Goal: Transaction & Acquisition: Purchase product/service

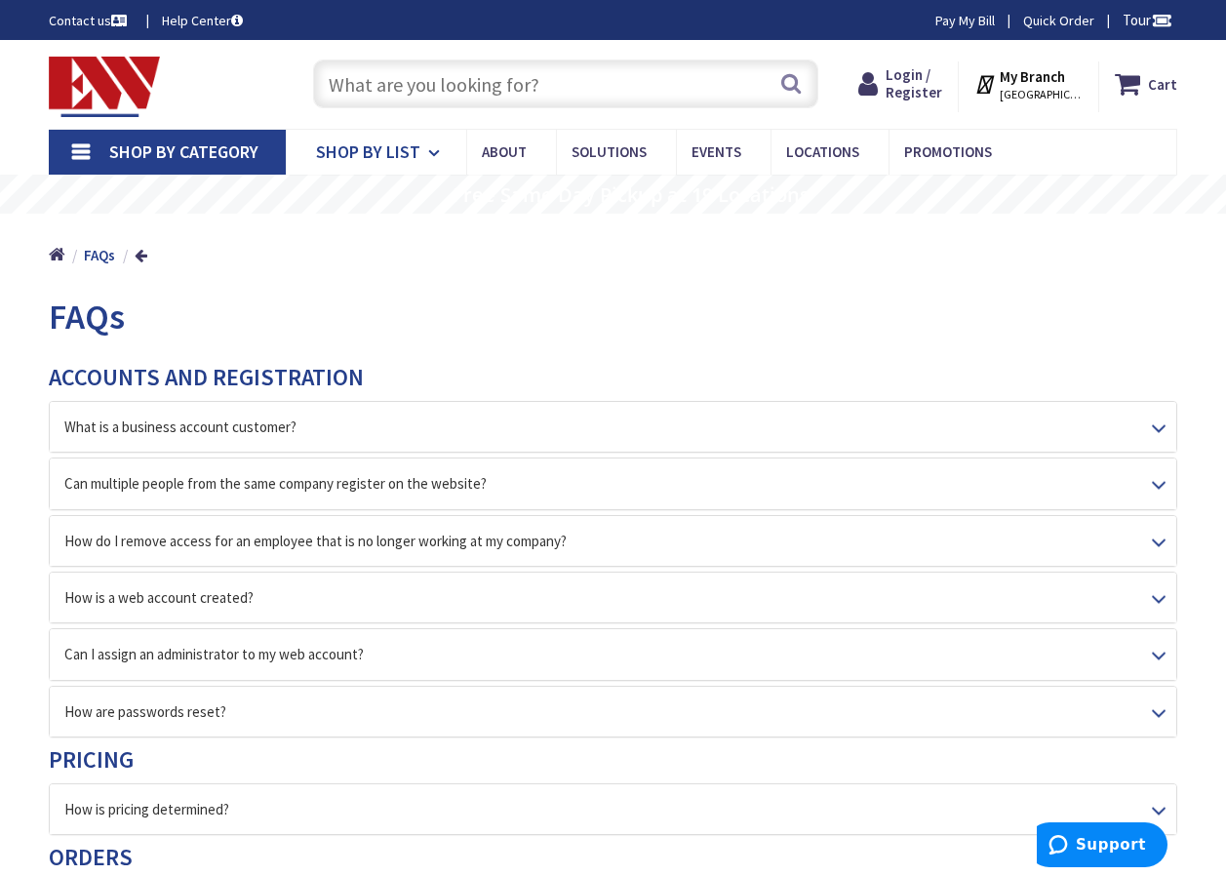
click at [428, 149] on icon at bounding box center [437, 153] width 19 height 43
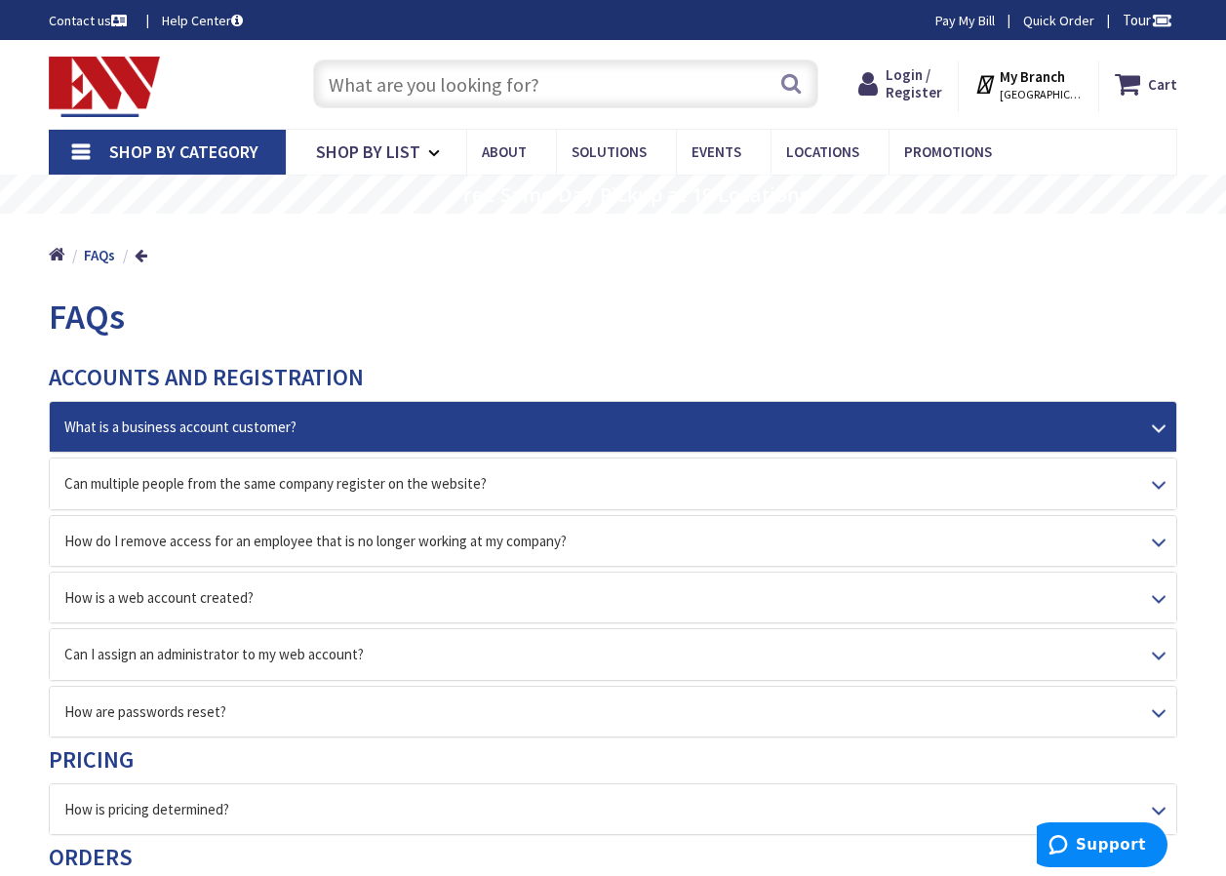
click at [1162, 417] on div "What is a business account customer?" at bounding box center [613, 427] width 1126 height 50
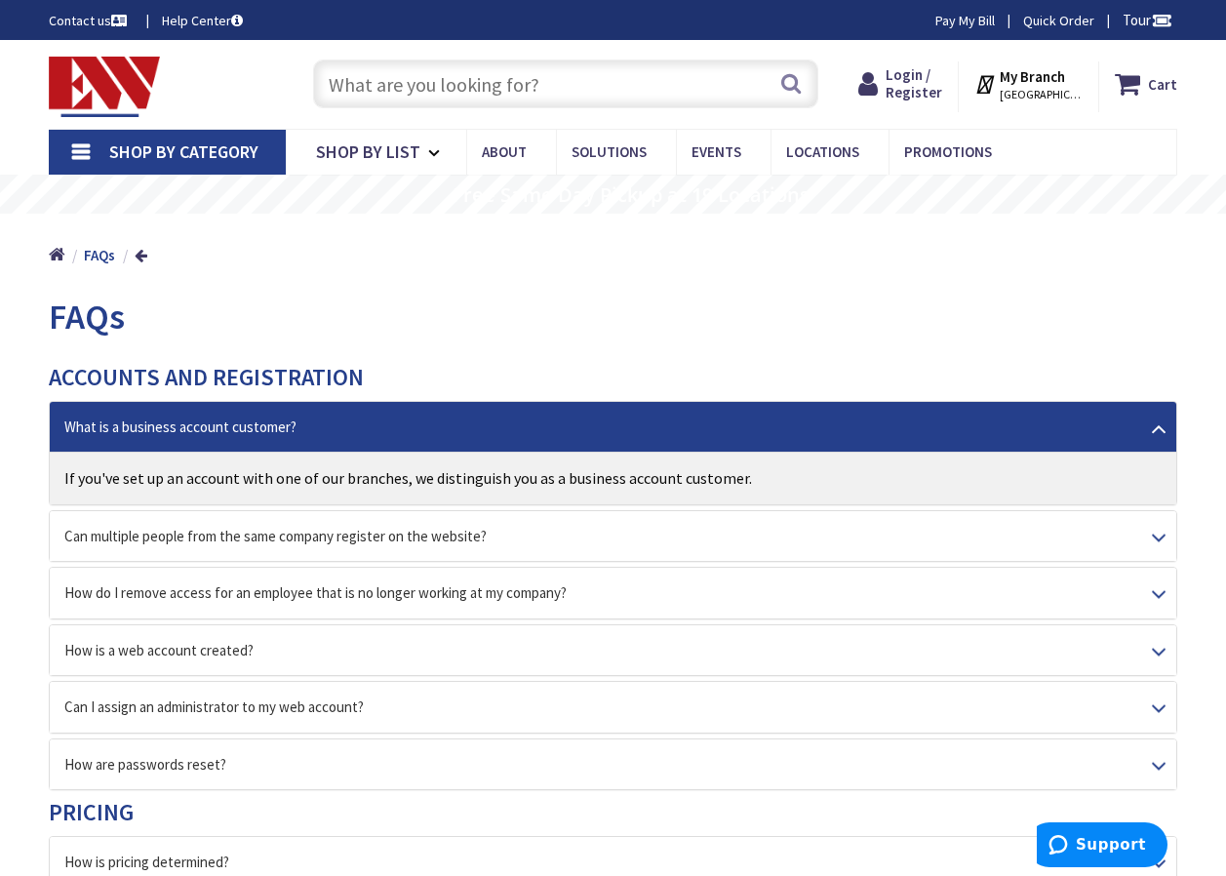
click at [187, 15] on link "Help Center" at bounding box center [202, 20] width 81 height 19
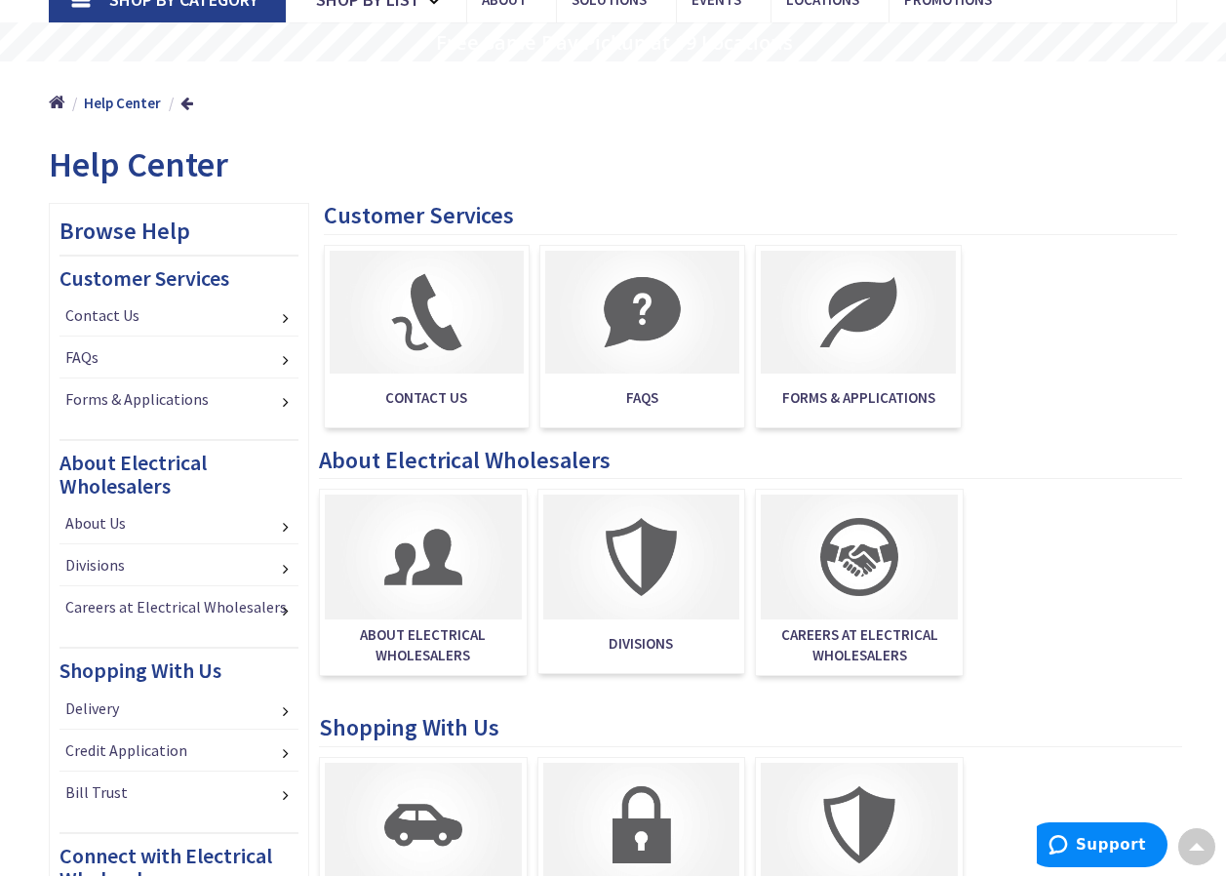
scroll to position [97, 0]
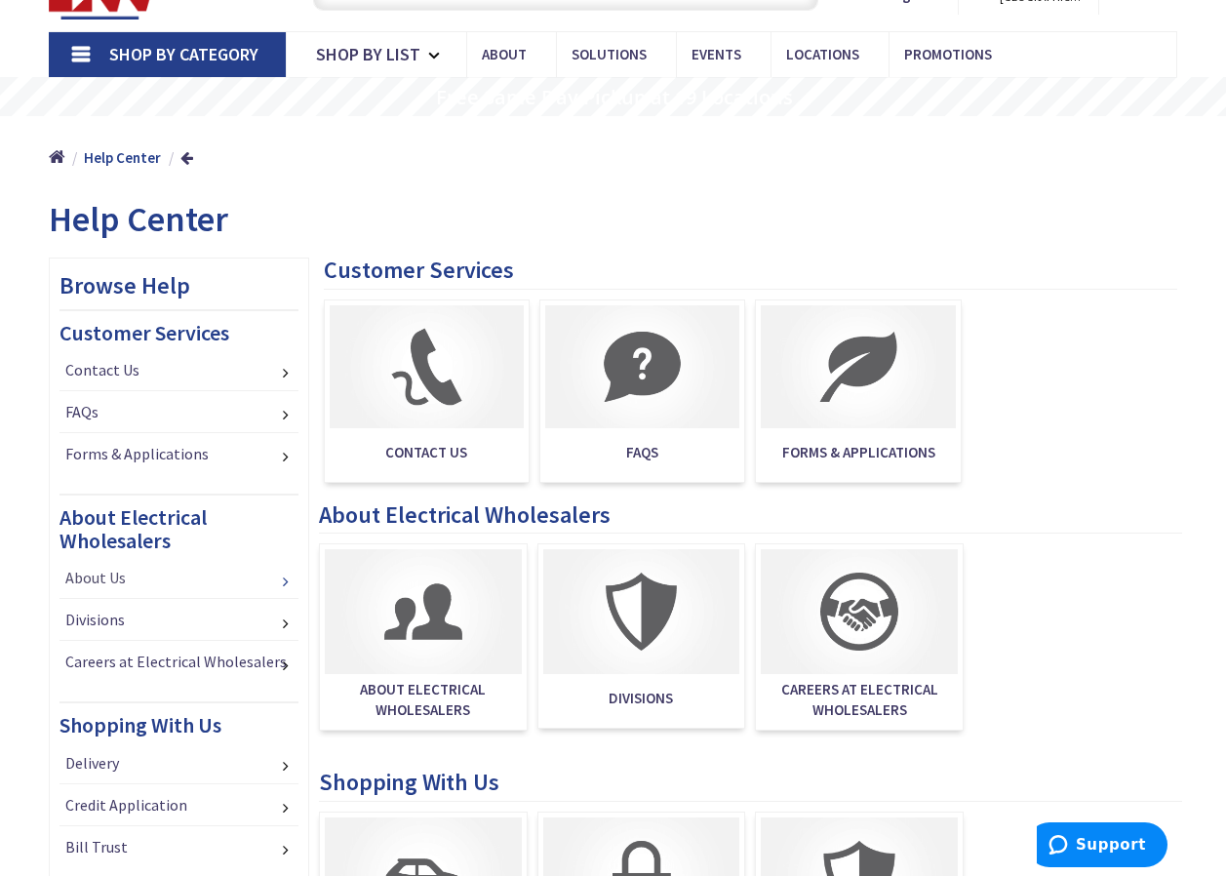
click at [270, 574] on link "About Us" at bounding box center [178, 577] width 239 height 41
click at [279, 581] on link "About Us" at bounding box center [178, 577] width 239 height 41
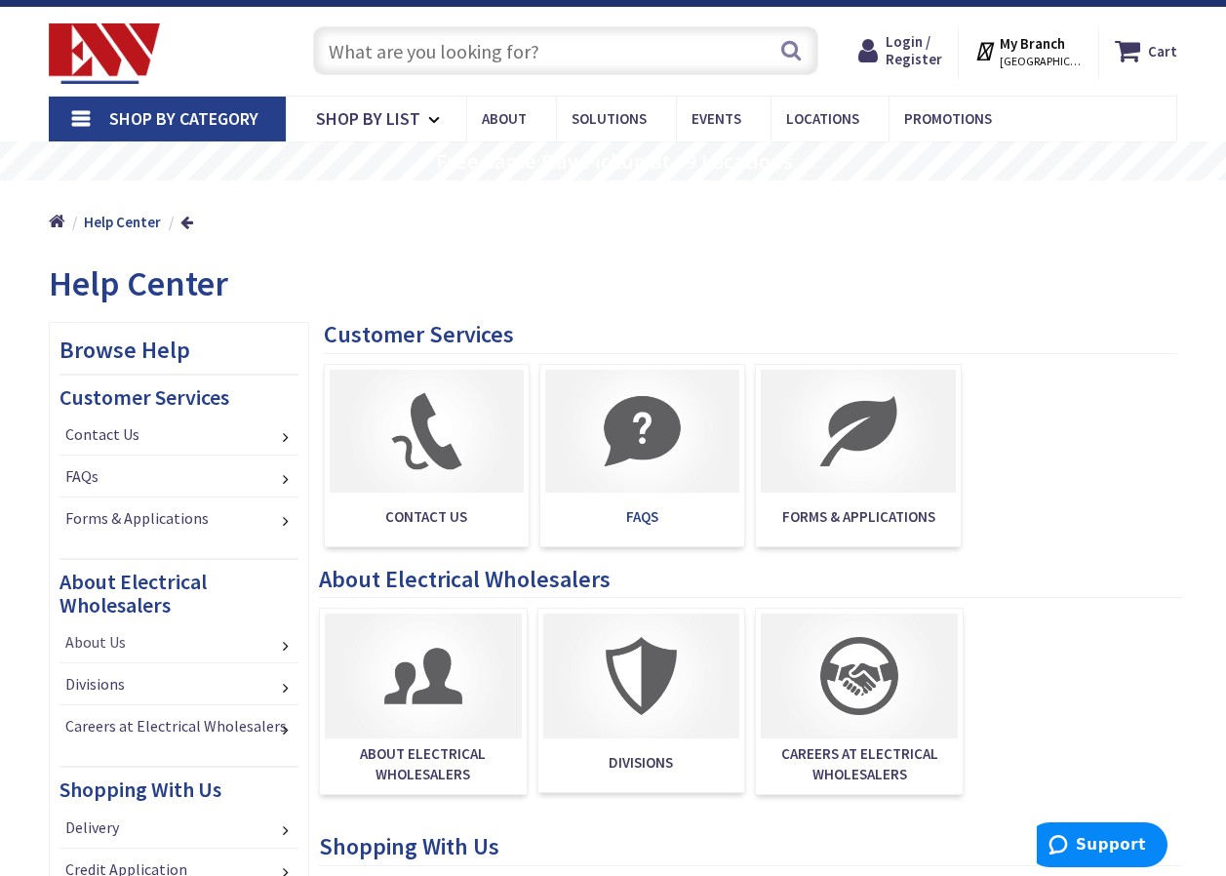
scroll to position [0, 0]
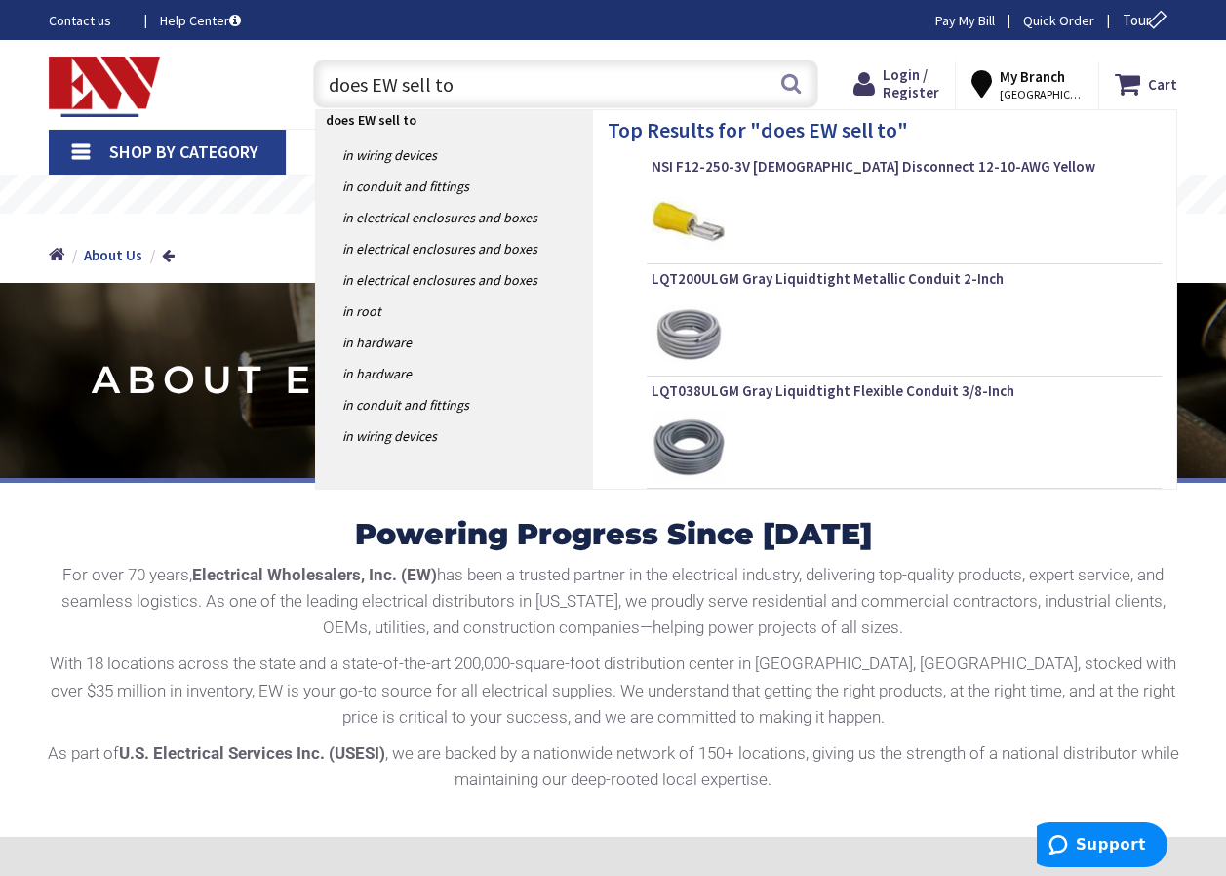
type input "does EW sell to"
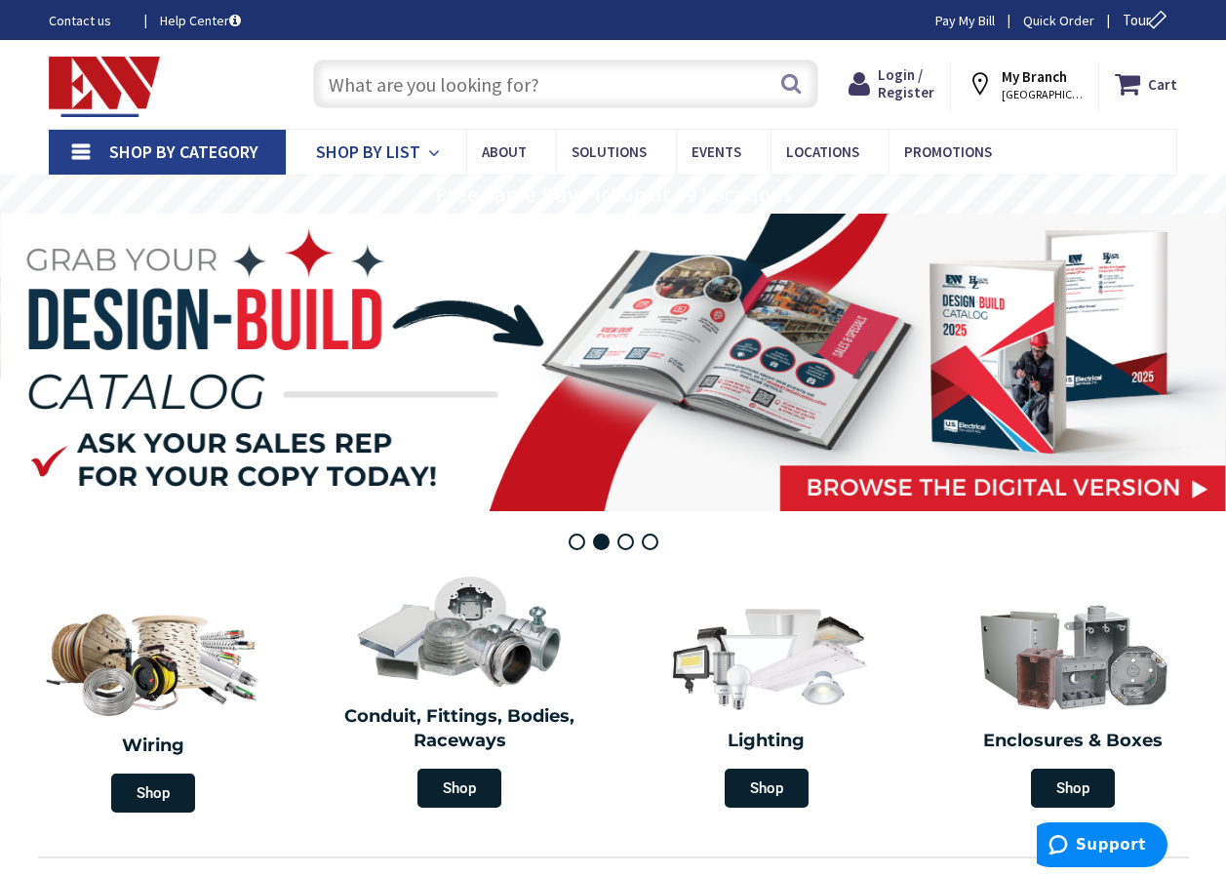
click at [429, 144] on icon at bounding box center [437, 153] width 19 height 43
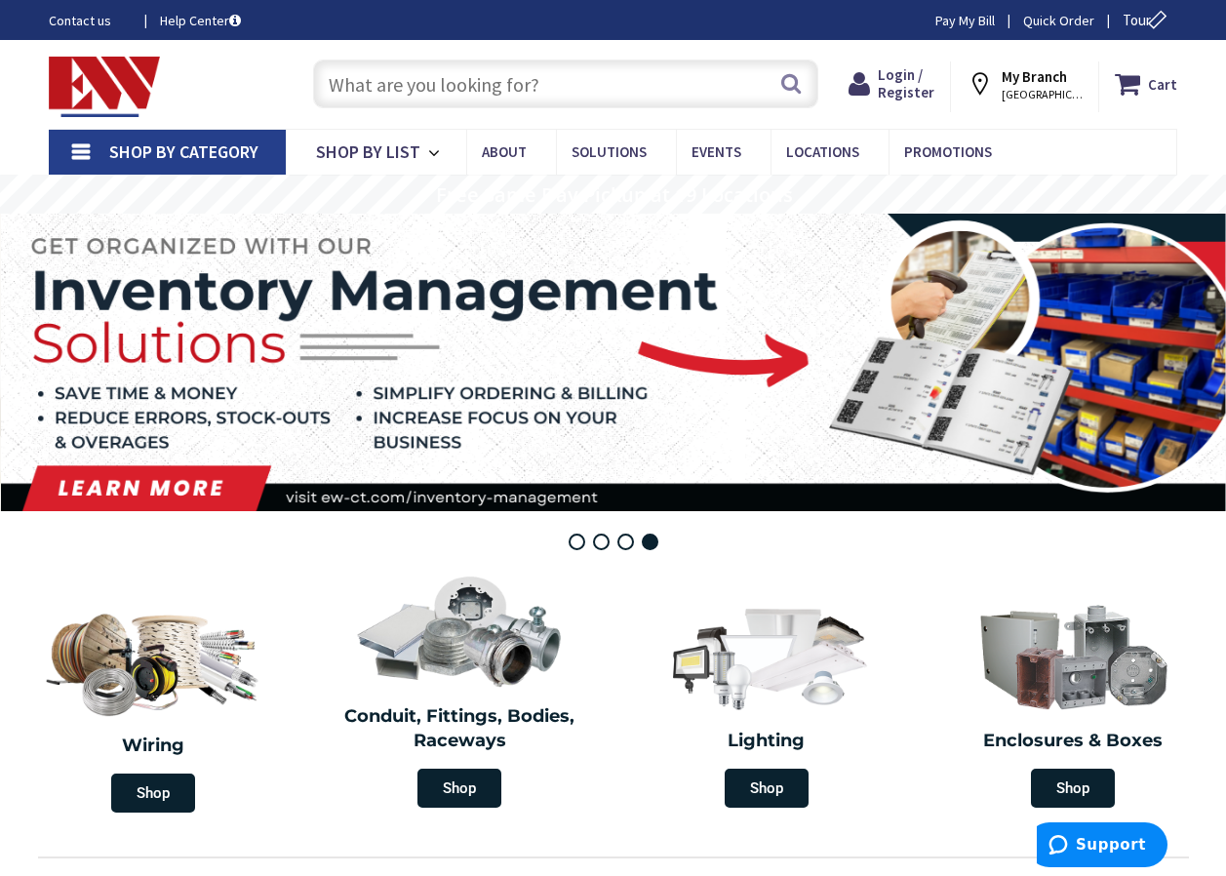
click at [397, 89] on input "text" at bounding box center [565, 83] width 505 height 49
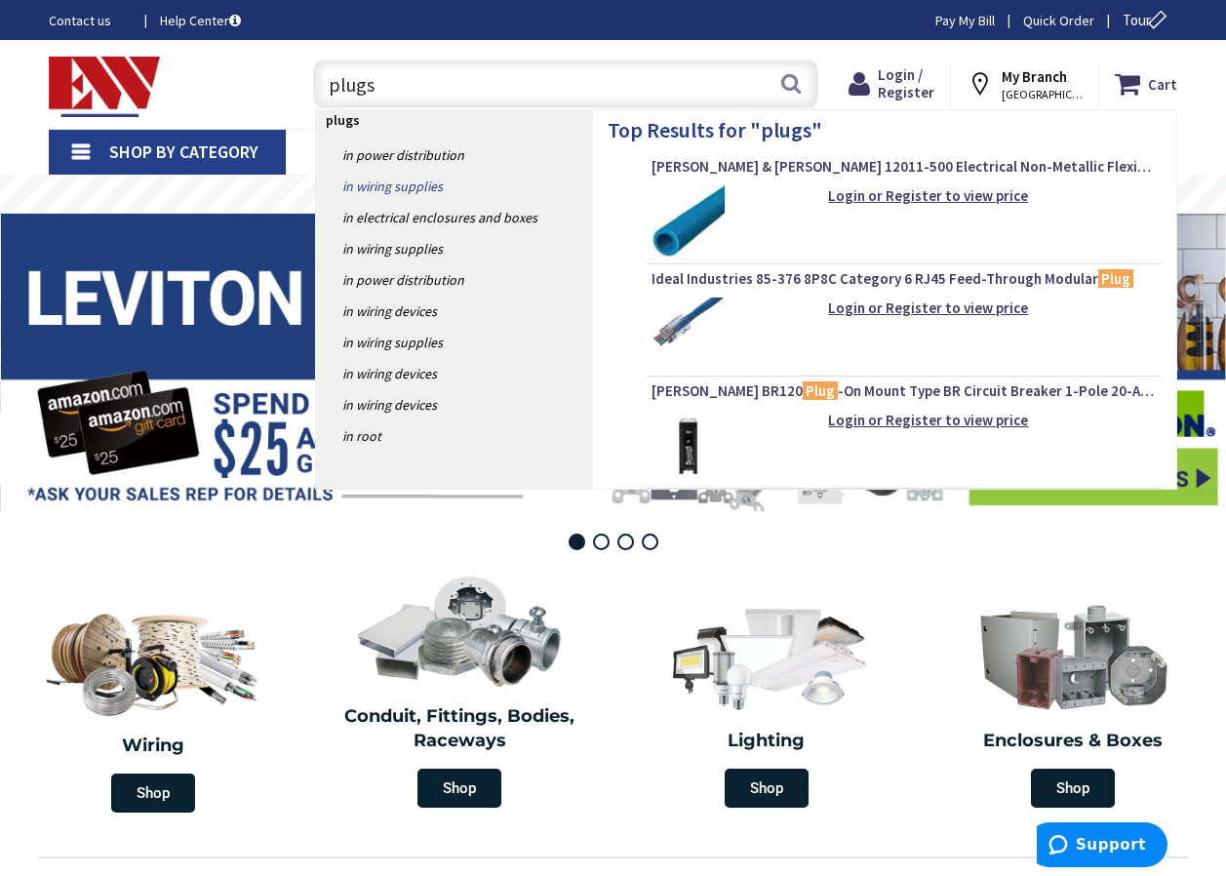
type input "plugs"
click at [399, 180] on link "in Wiring Supplies" at bounding box center [454, 186] width 277 height 31
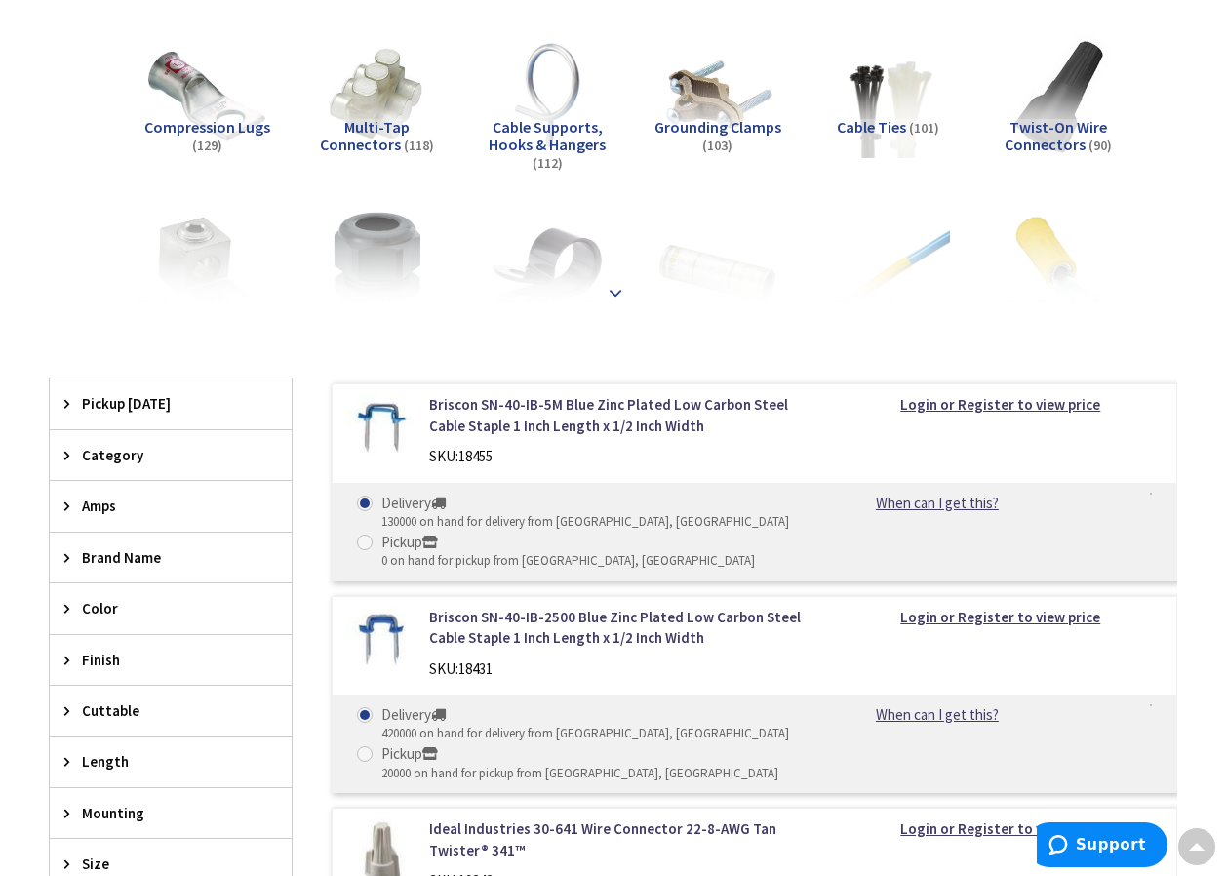
scroll to position [390, 0]
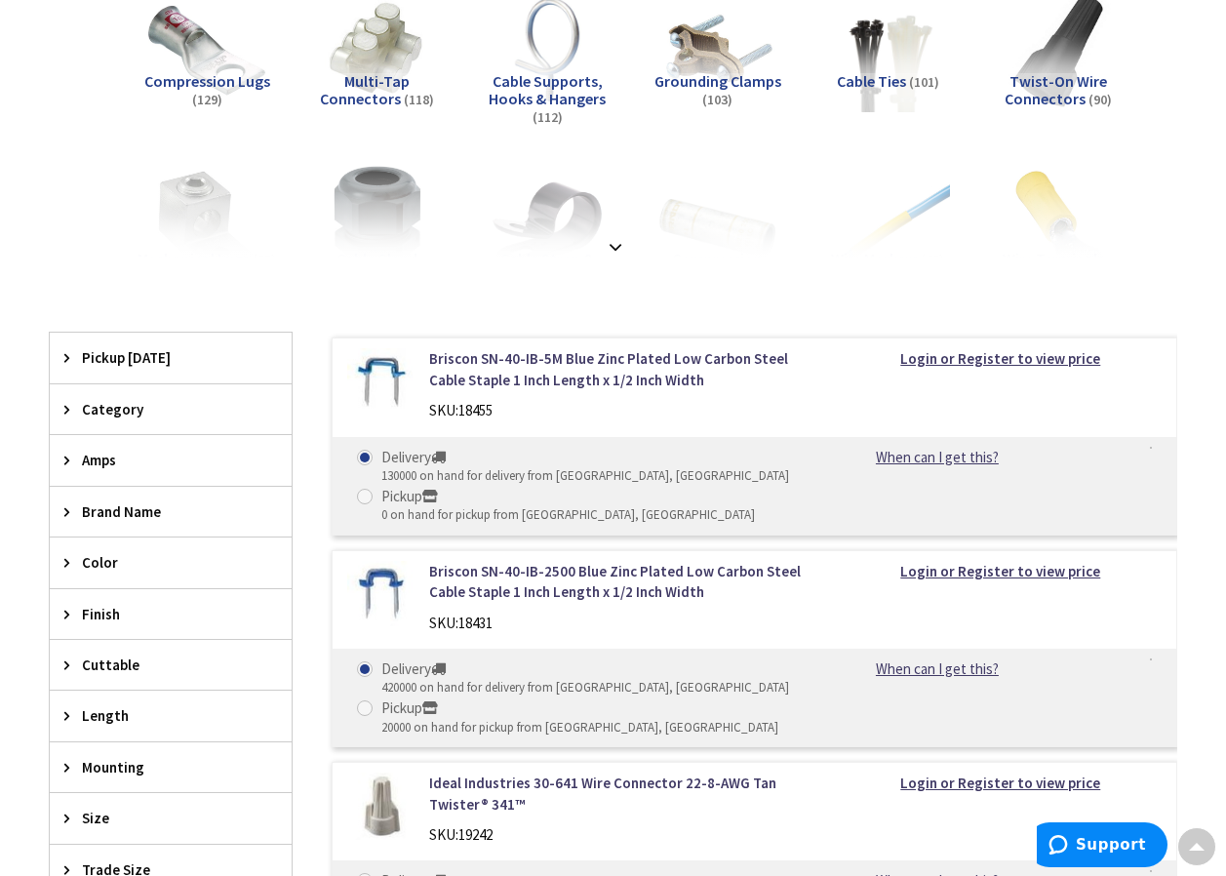
click at [69, 506] on icon at bounding box center [71, 511] width 15 height 15
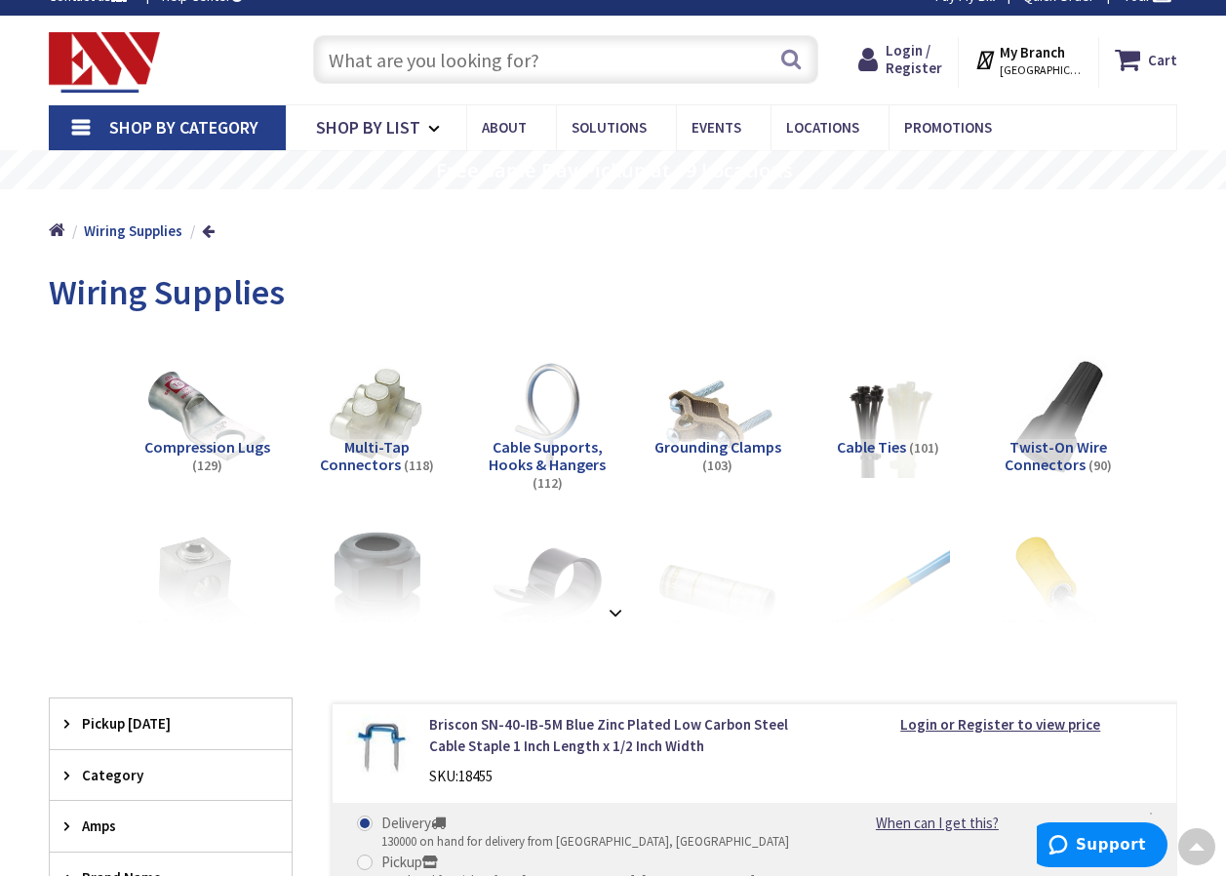
scroll to position [0, 0]
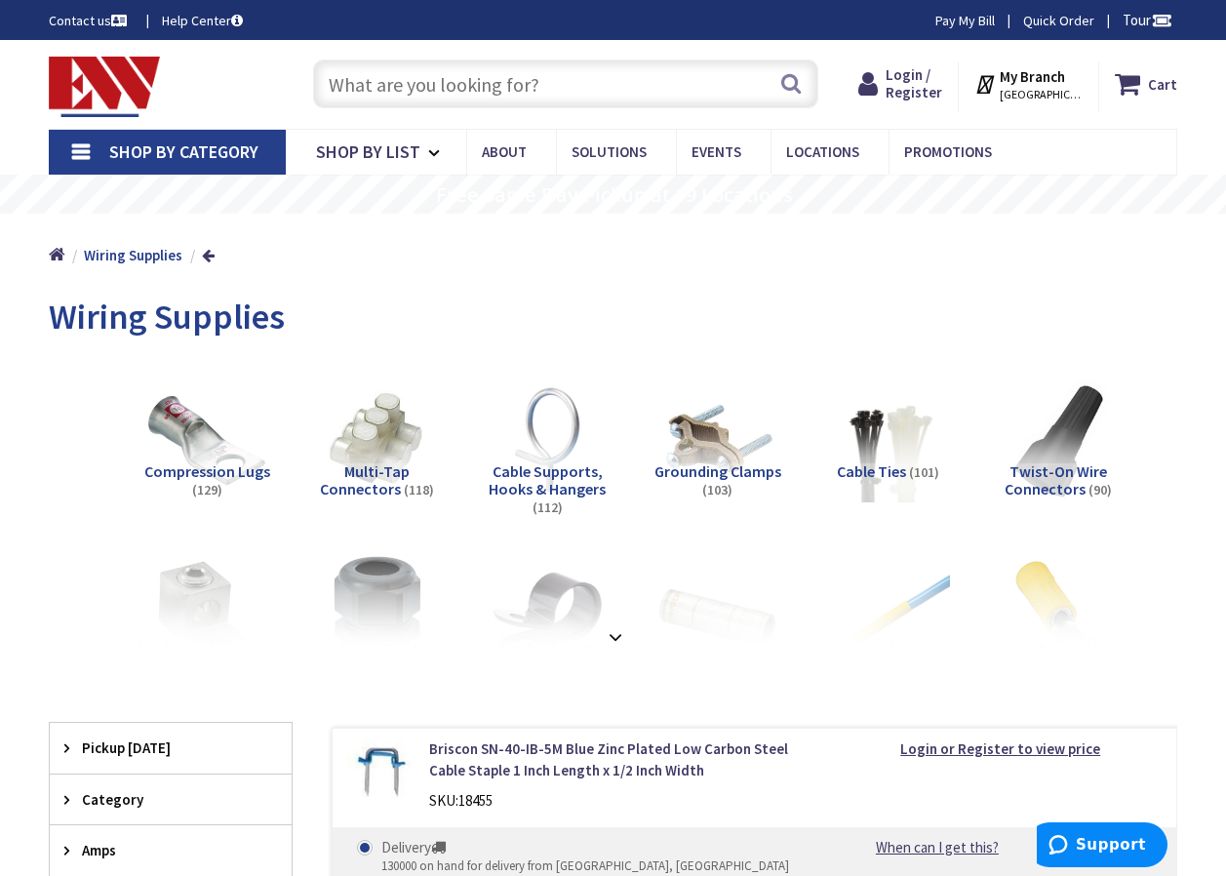
click at [392, 81] on input "text" at bounding box center [565, 83] width 505 height 49
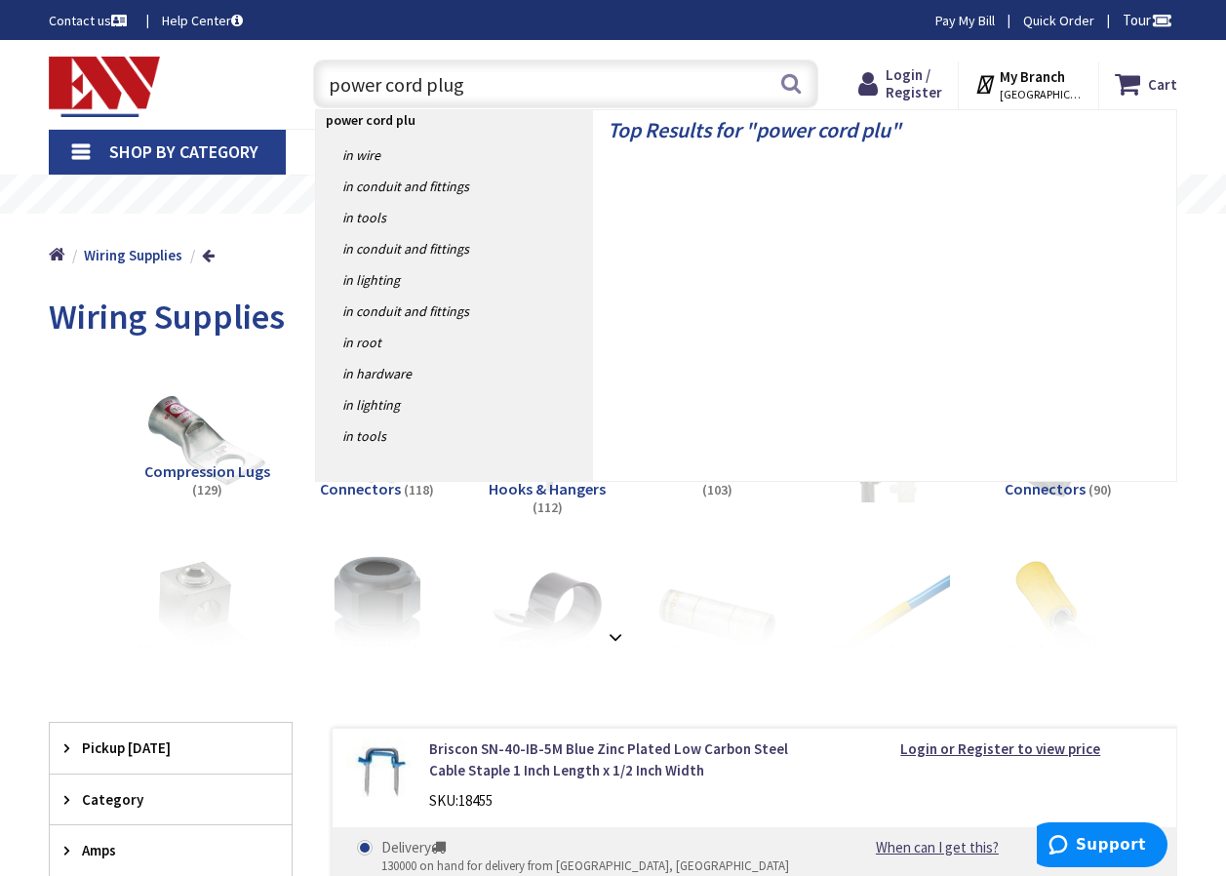
type input "power cord plugs"
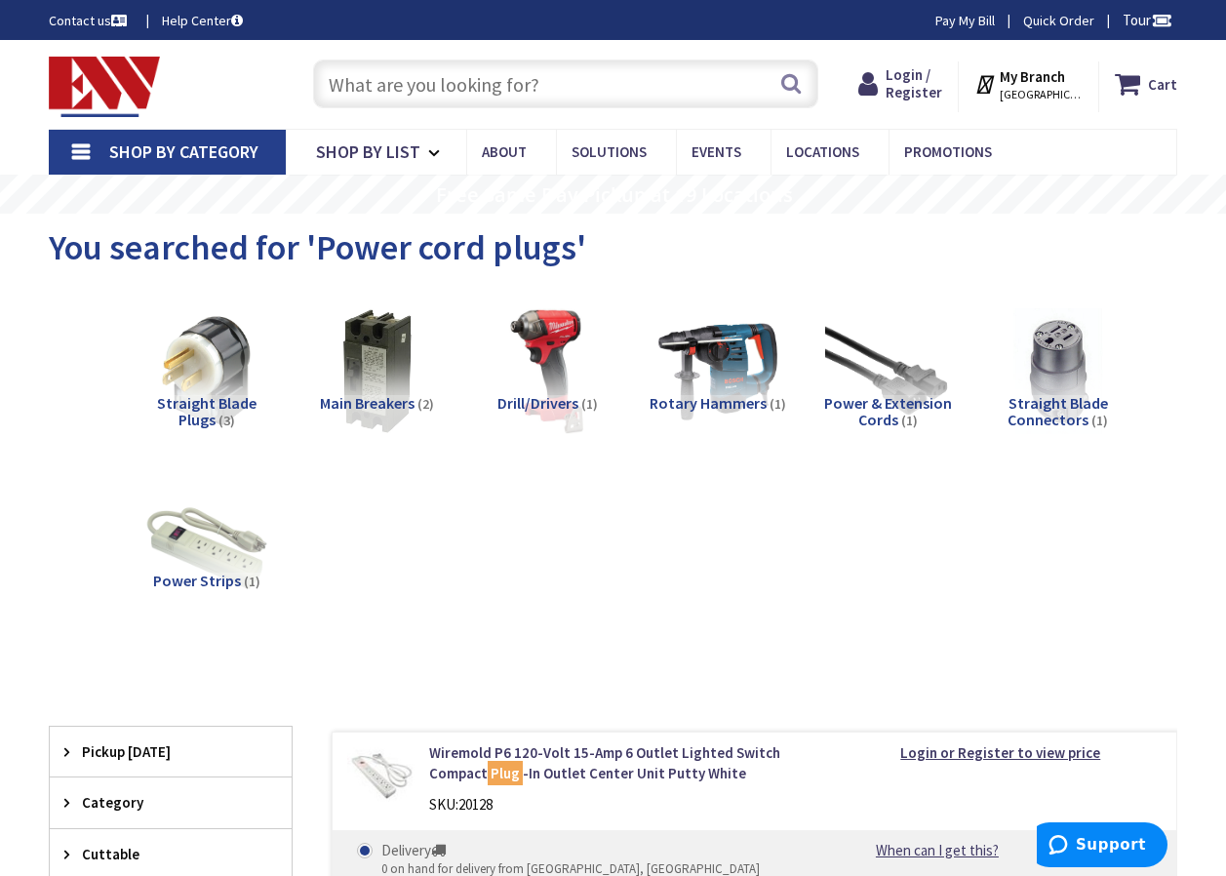
click at [420, 80] on input "text" at bounding box center [565, 83] width 505 height 49
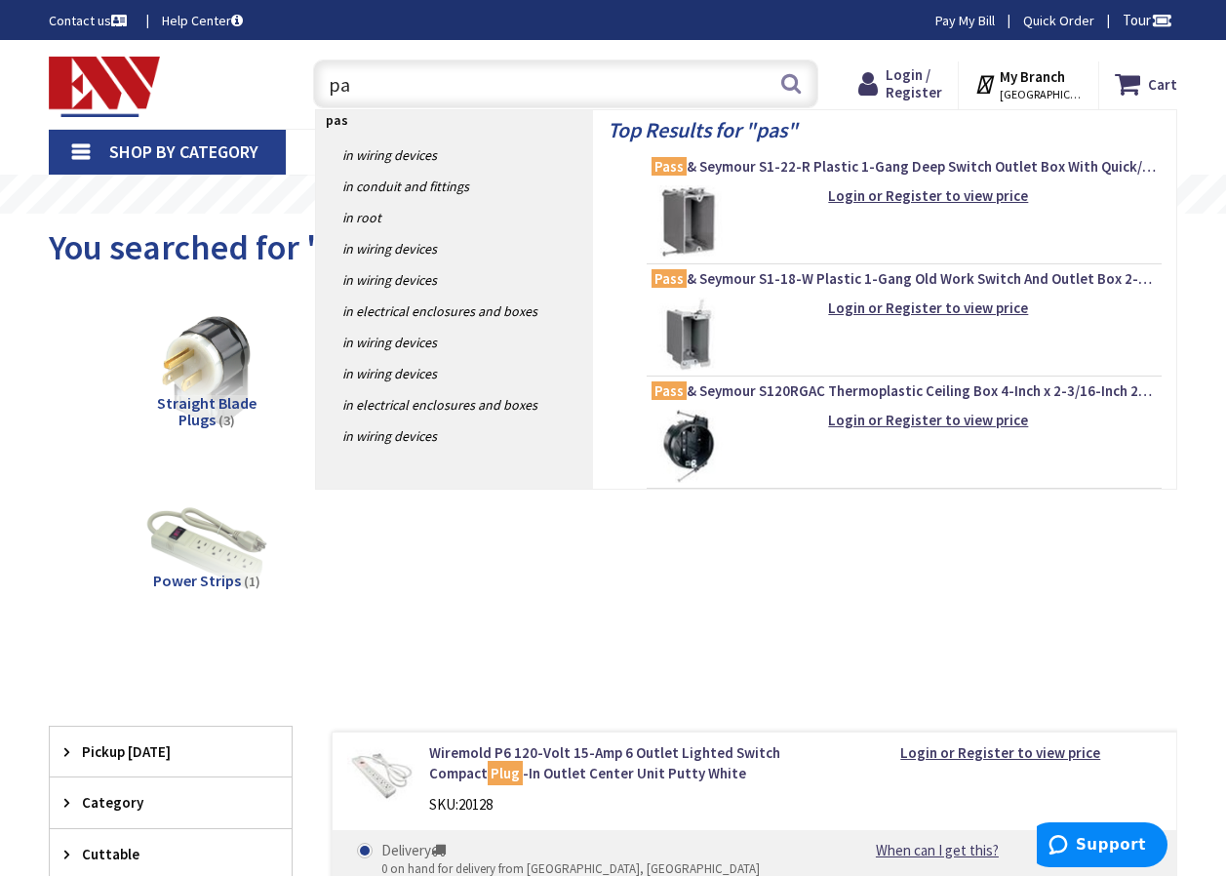
type input "p"
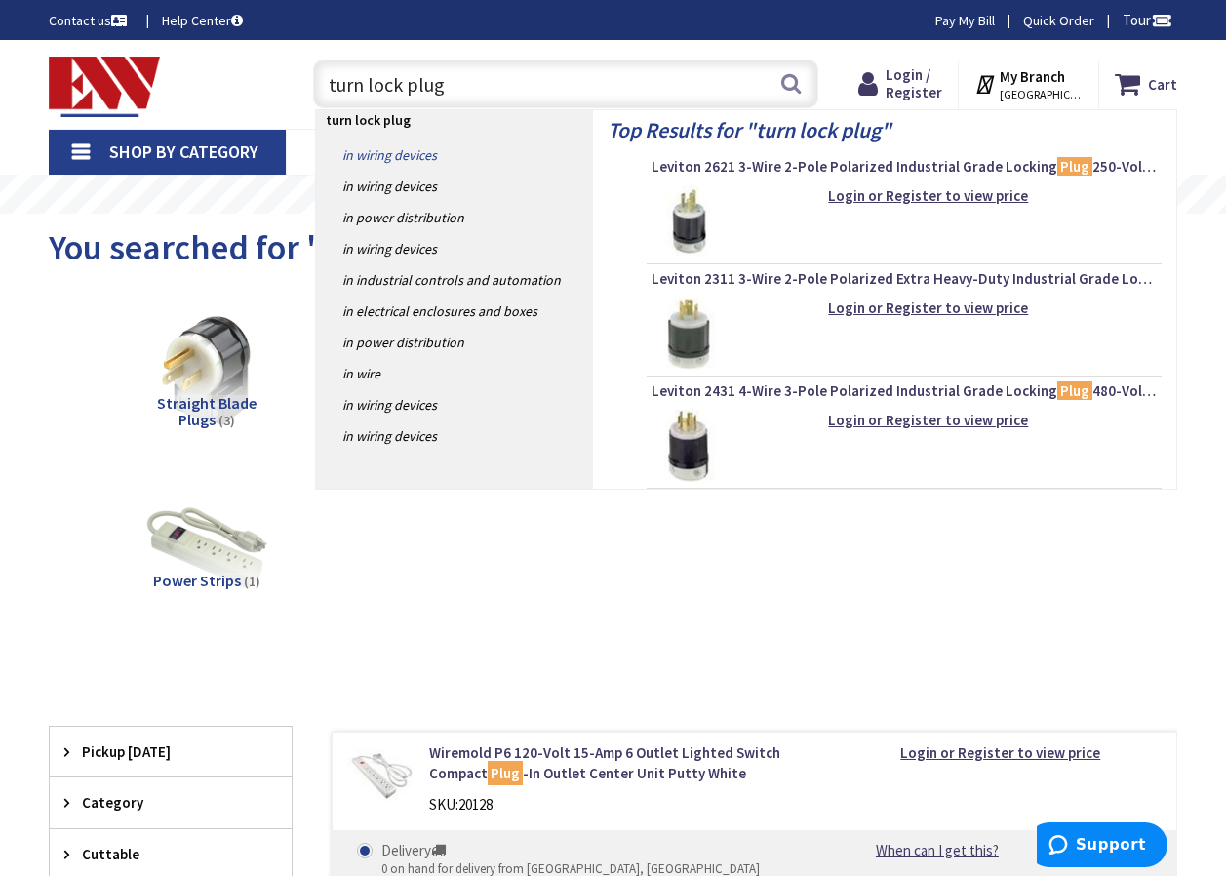
type input "turn lock plug"
click at [412, 150] on link "in Wiring Devices" at bounding box center [454, 154] width 277 height 31
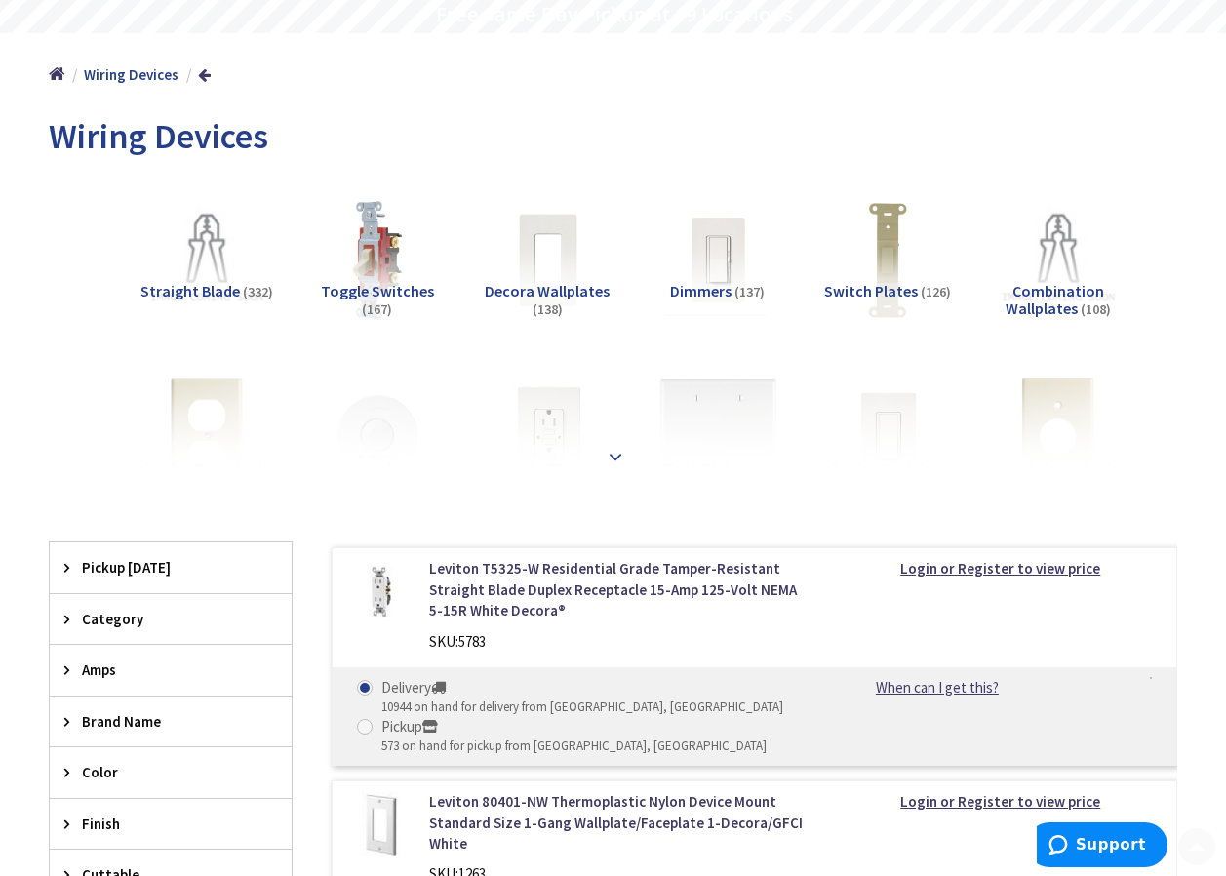
scroll to position [195, 0]
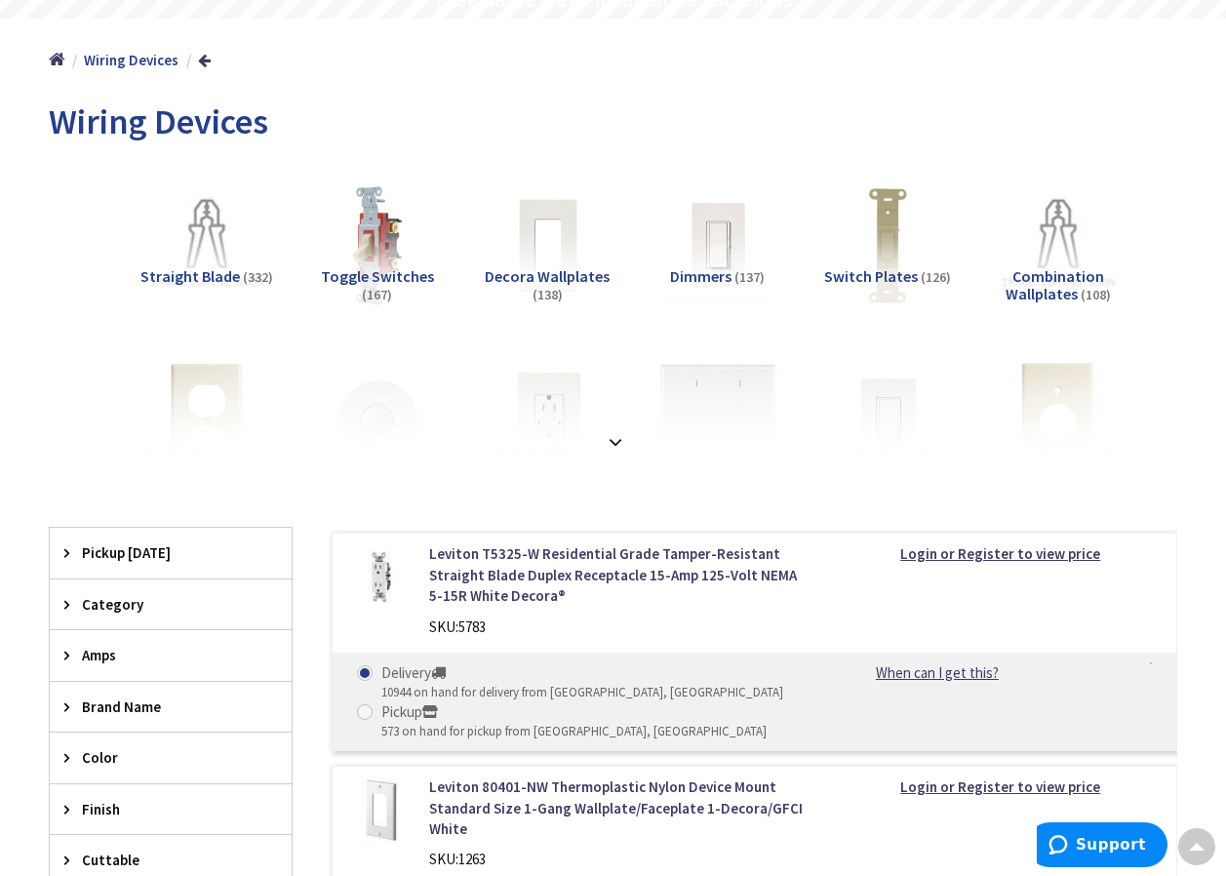
click at [68, 699] on icon at bounding box center [71, 706] width 15 height 15
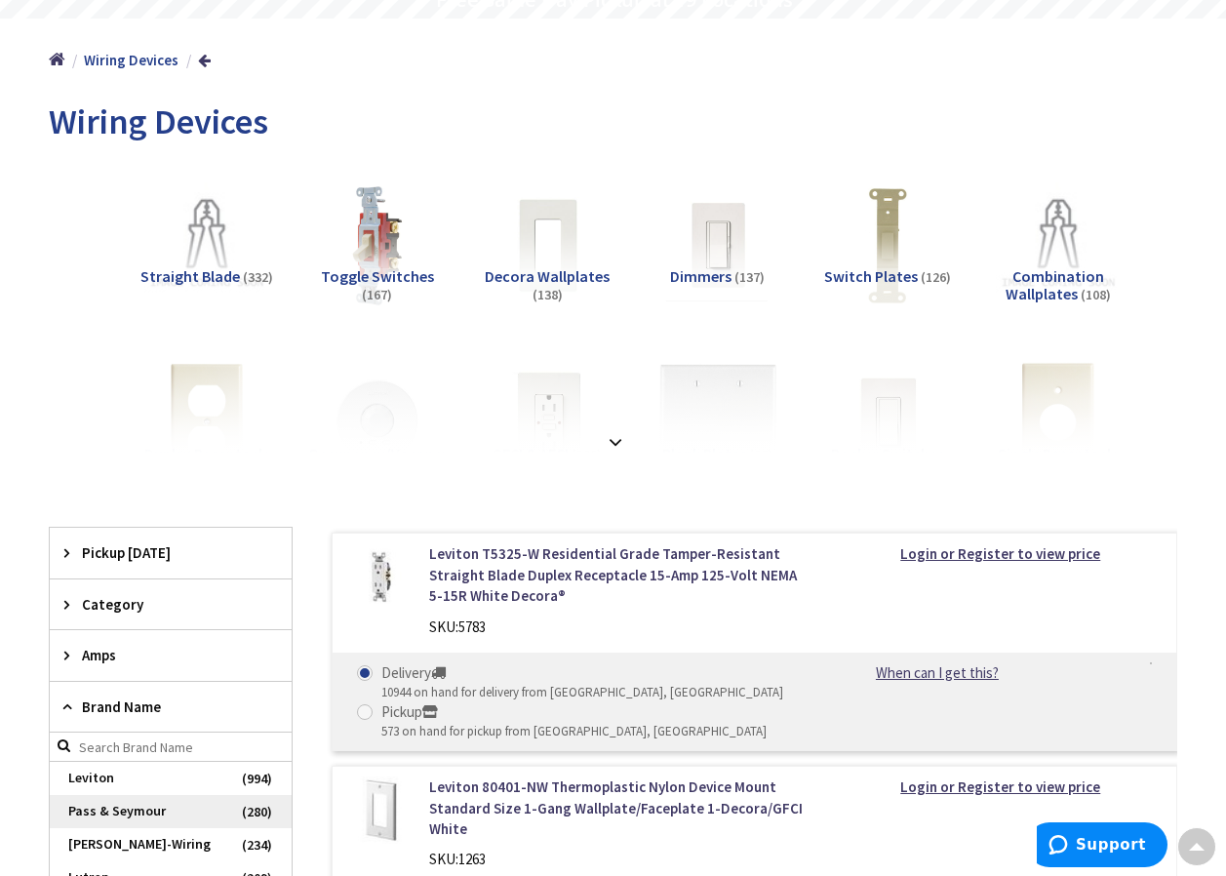
click at [128, 805] on span "Pass & Seymour" at bounding box center [171, 811] width 242 height 33
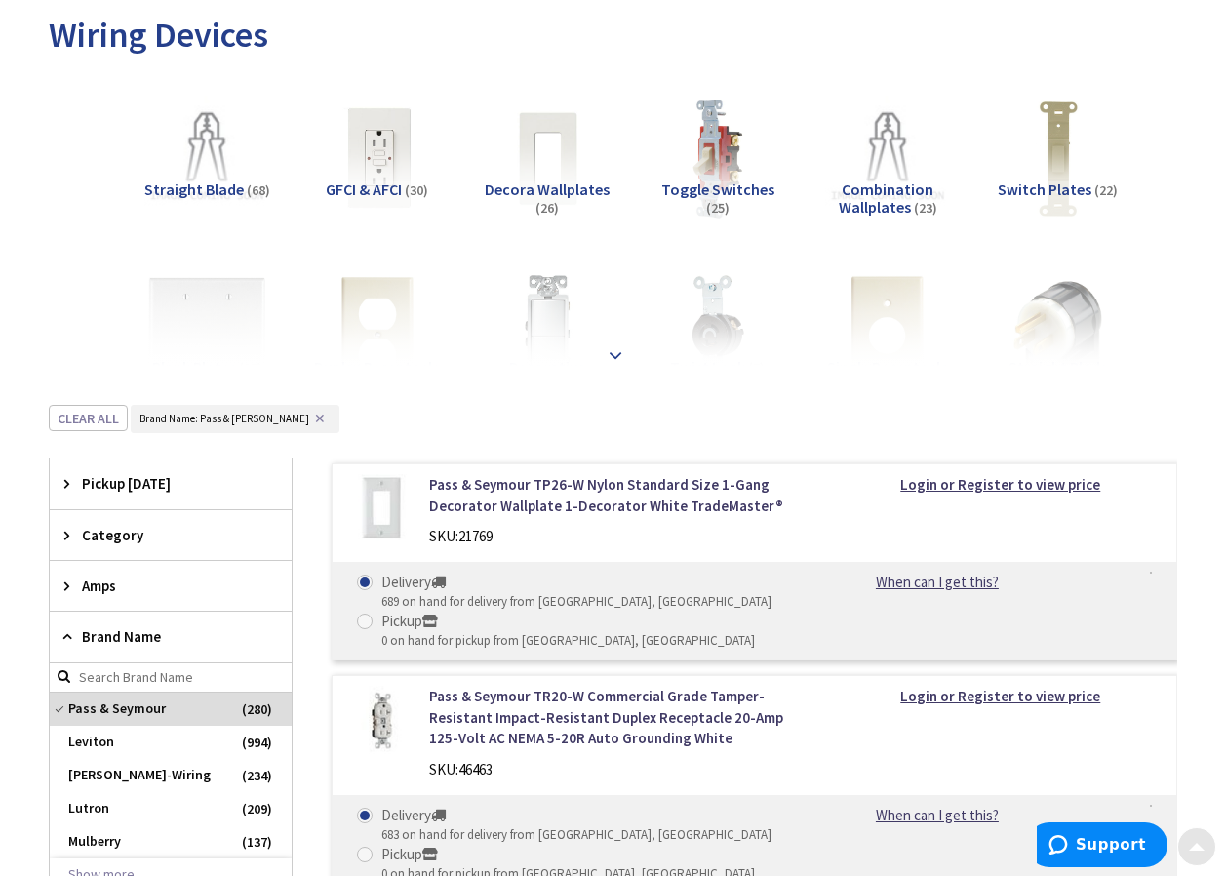
scroll to position [292, 0]
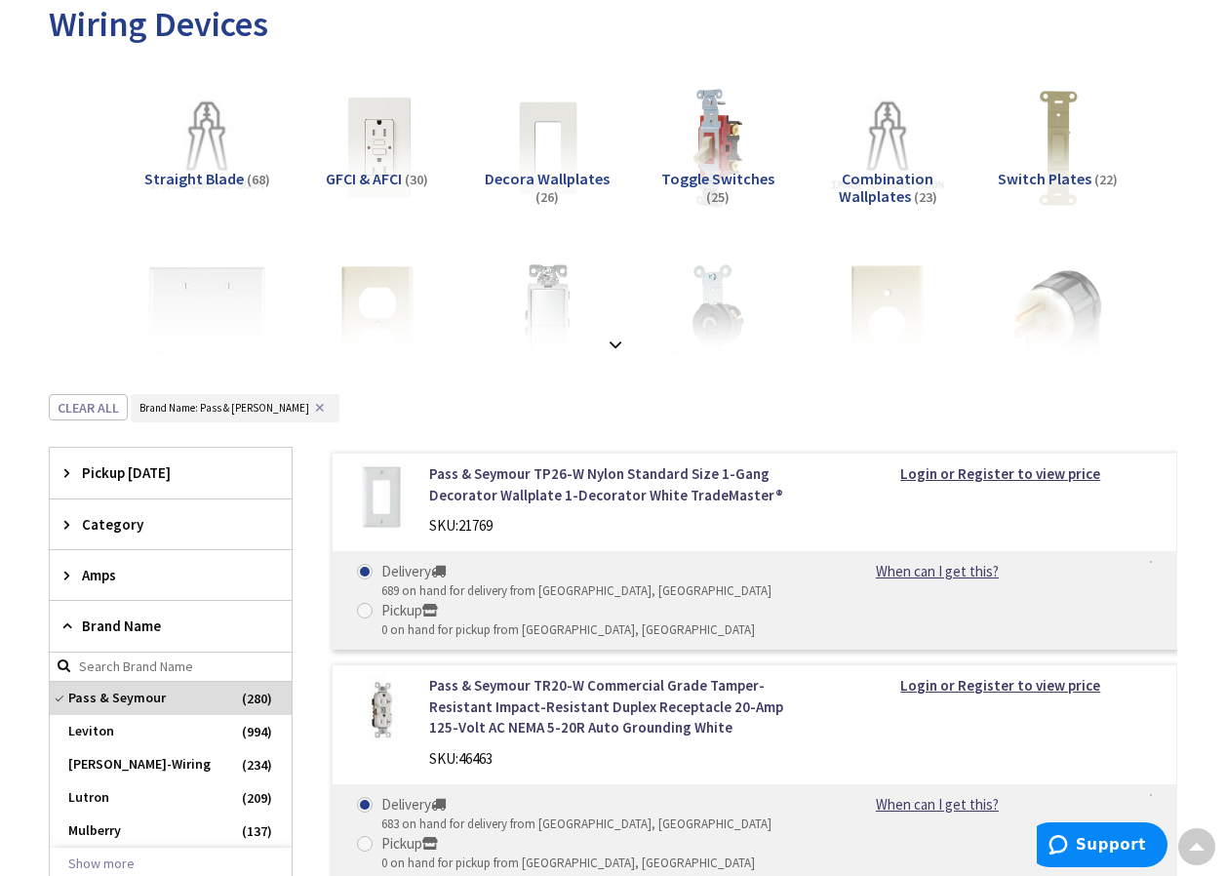
click at [71, 525] on icon at bounding box center [71, 524] width 15 height 15
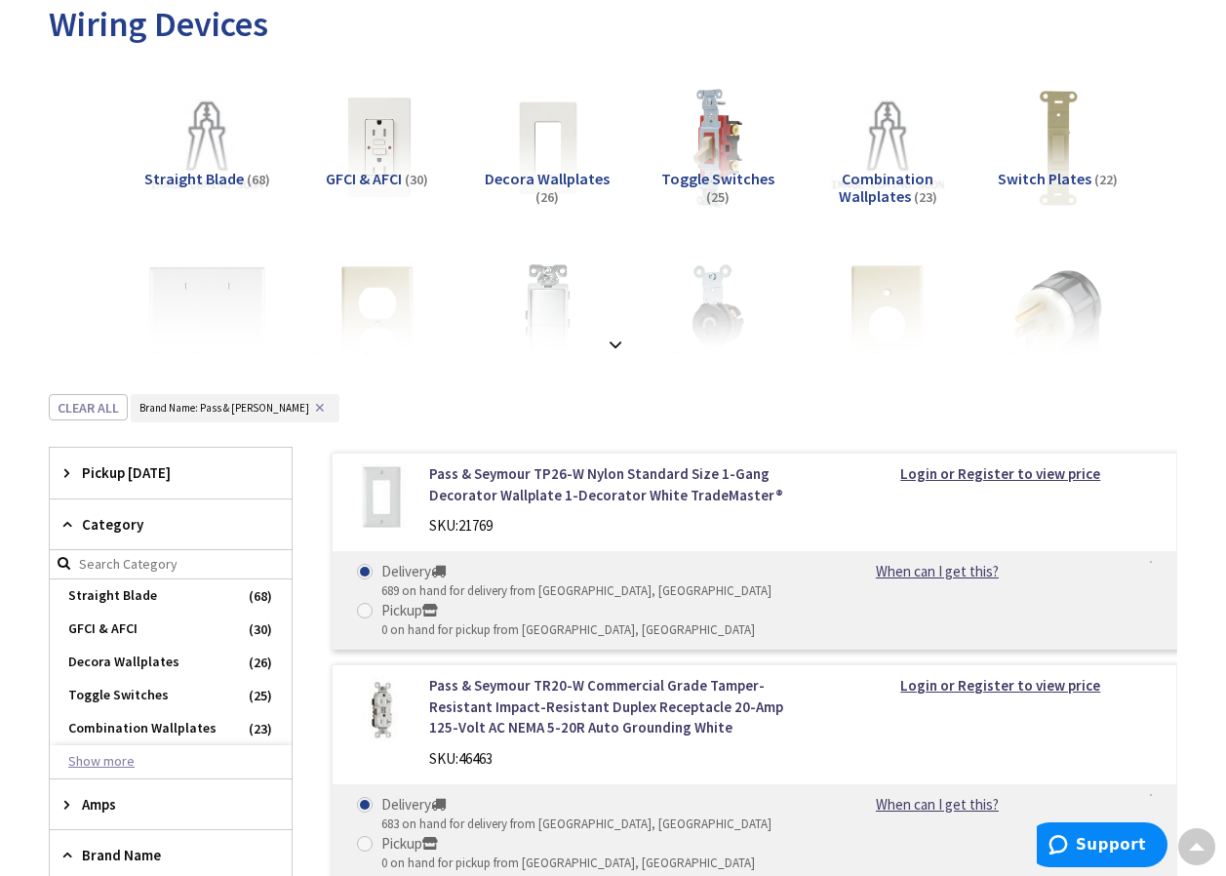
click at [114, 765] on button "Show more" at bounding box center [171, 761] width 242 height 33
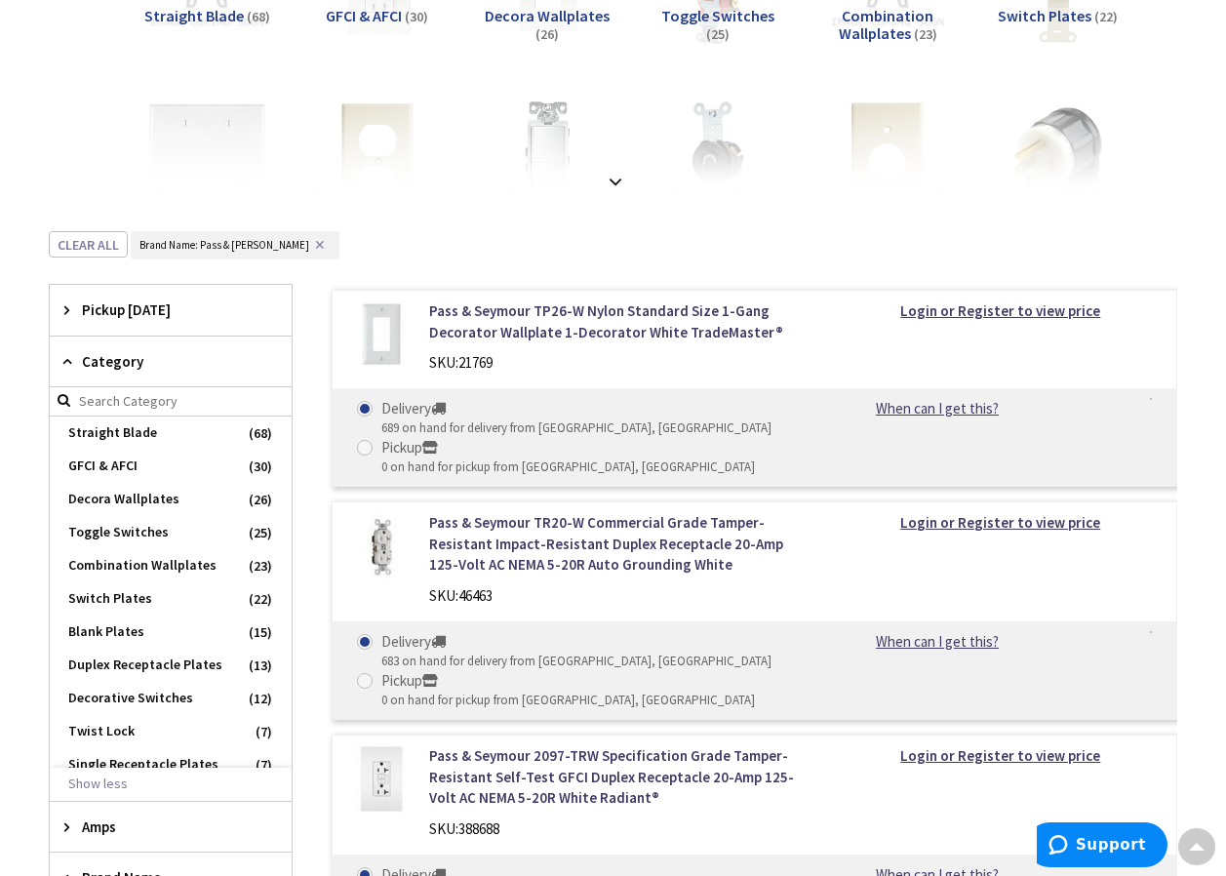
scroll to position [487, 0]
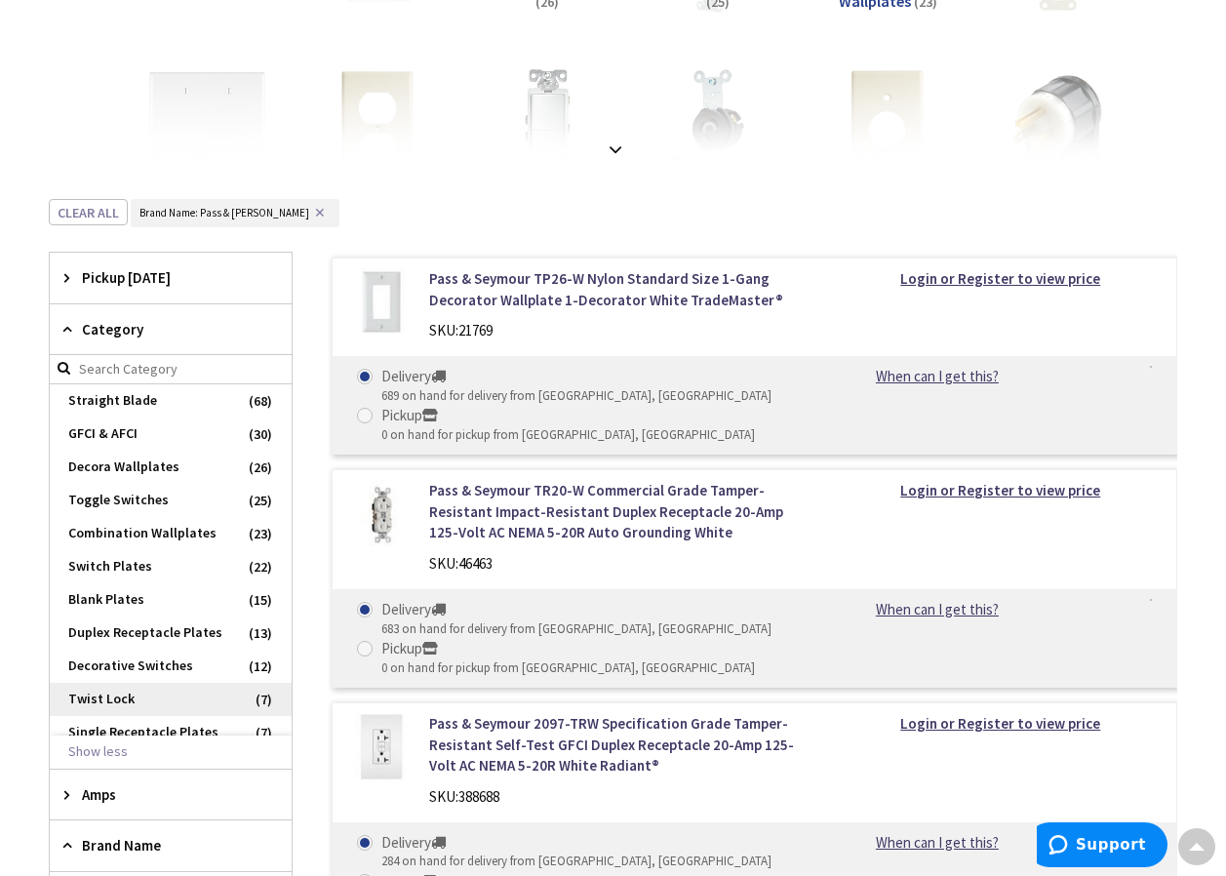
click at [102, 716] on span "Twist Lock" at bounding box center [171, 698] width 242 height 33
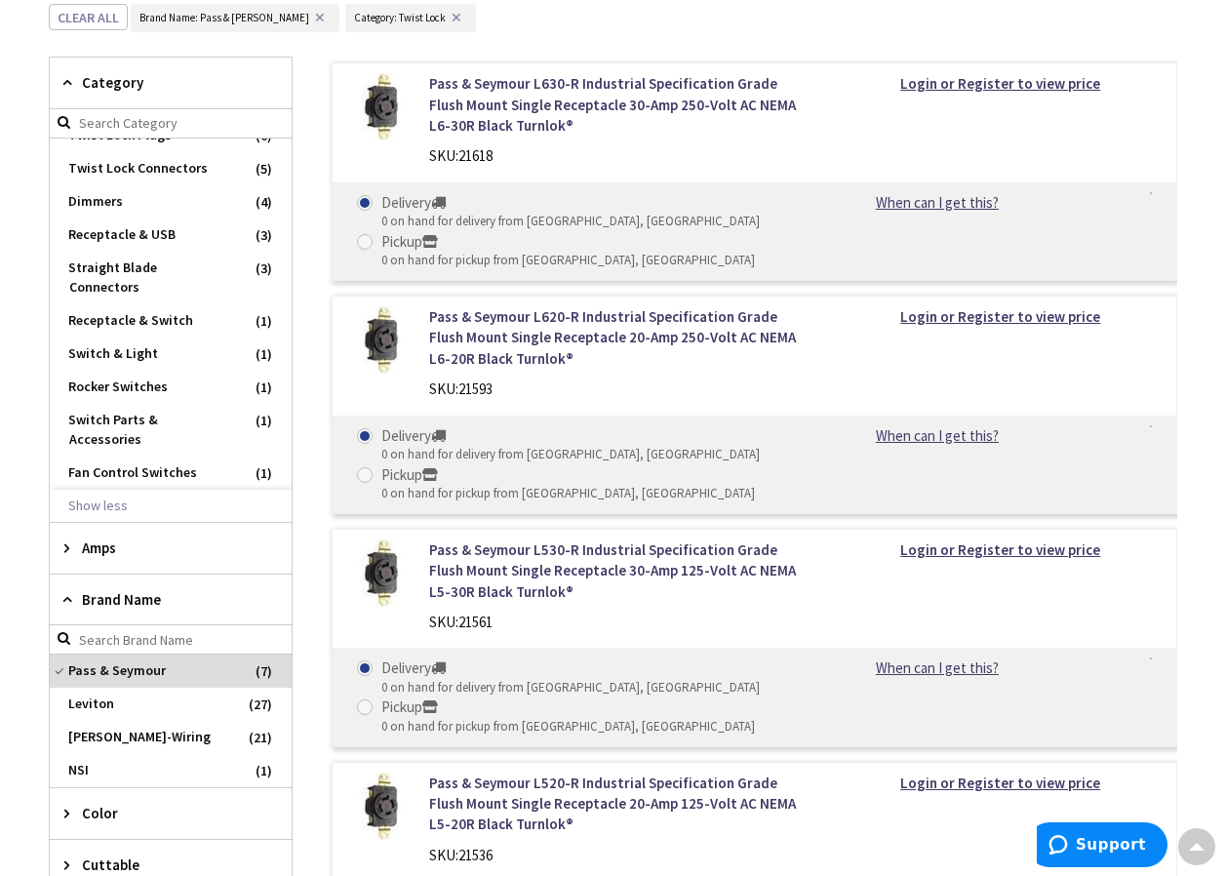
scroll to position [437, 0]
click at [67, 550] on icon at bounding box center [71, 547] width 15 height 15
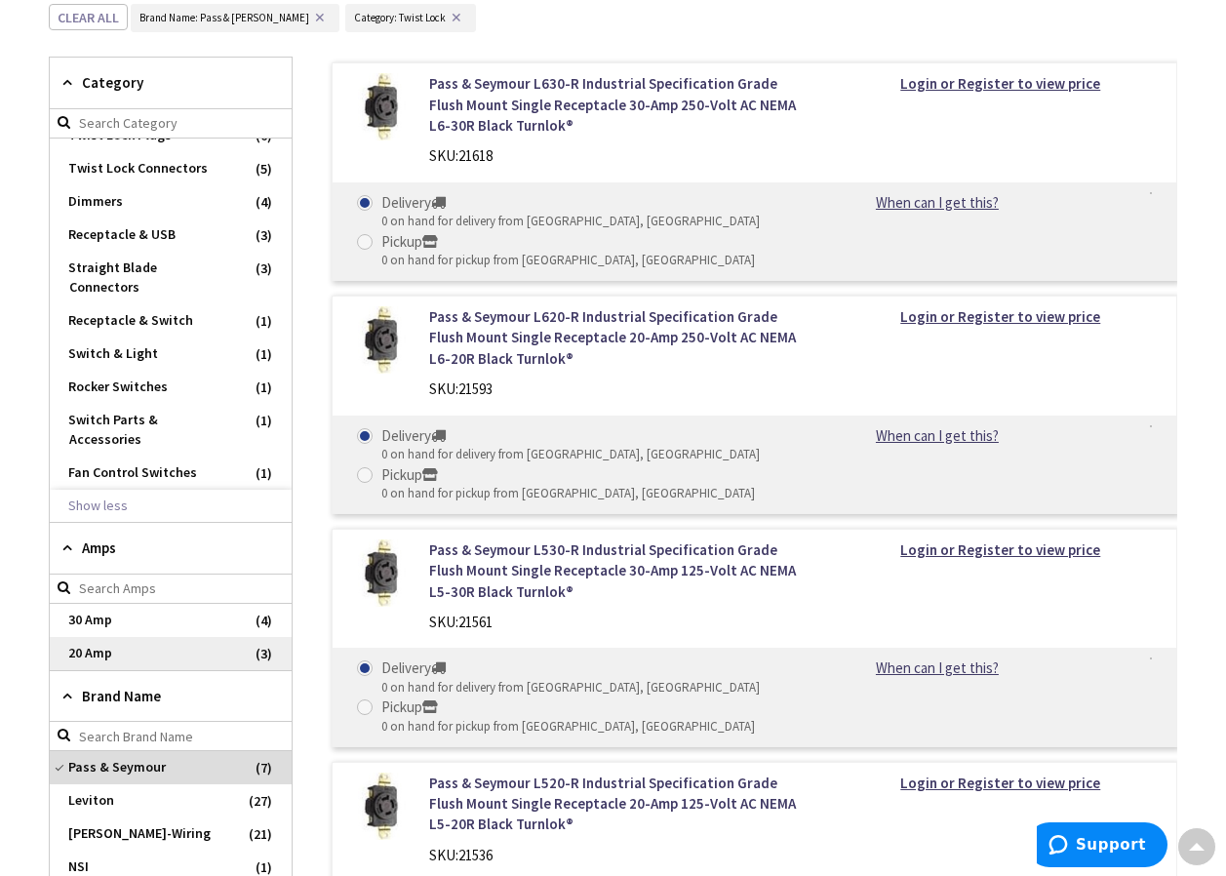
click at [86, 649] on span "20 Amp" at bounding box center [171, 653] width 242 height 33
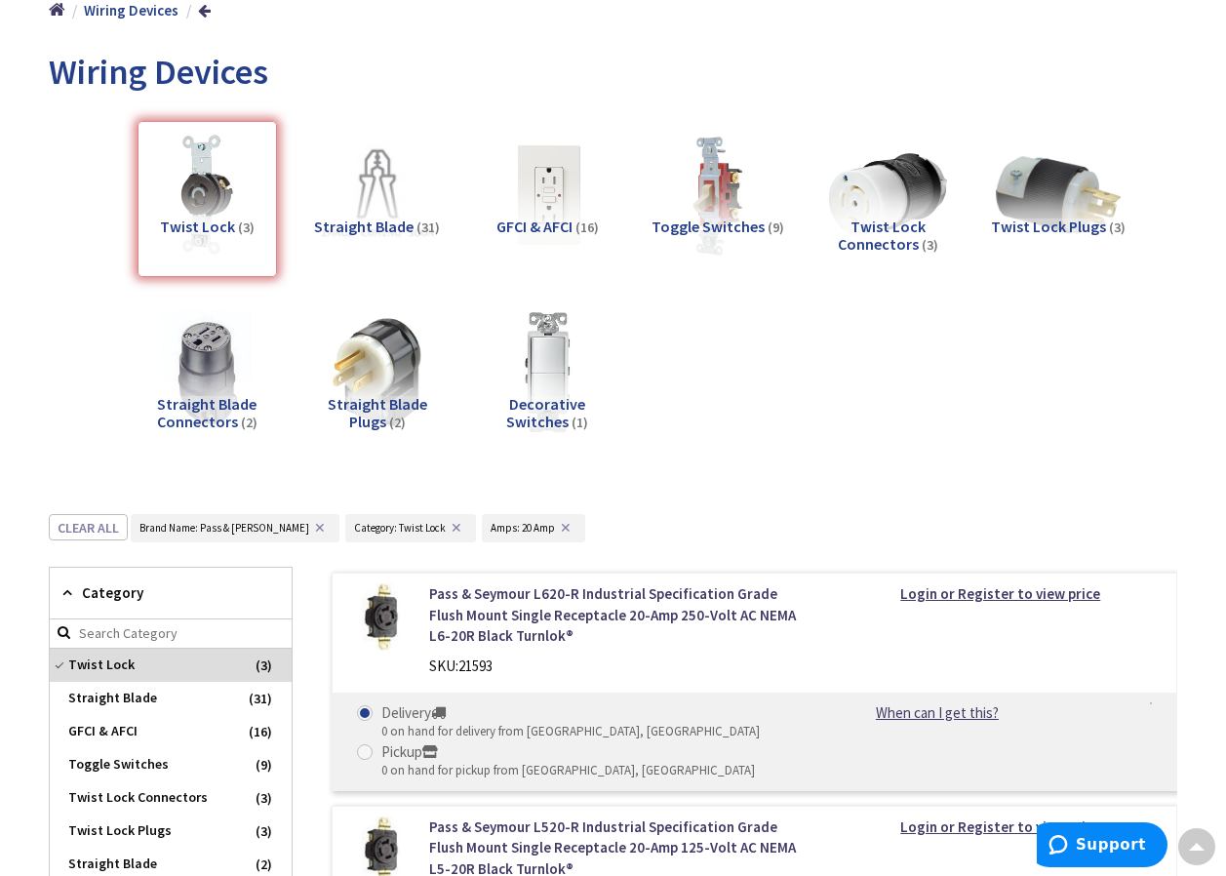
scroll to position [170, 0]
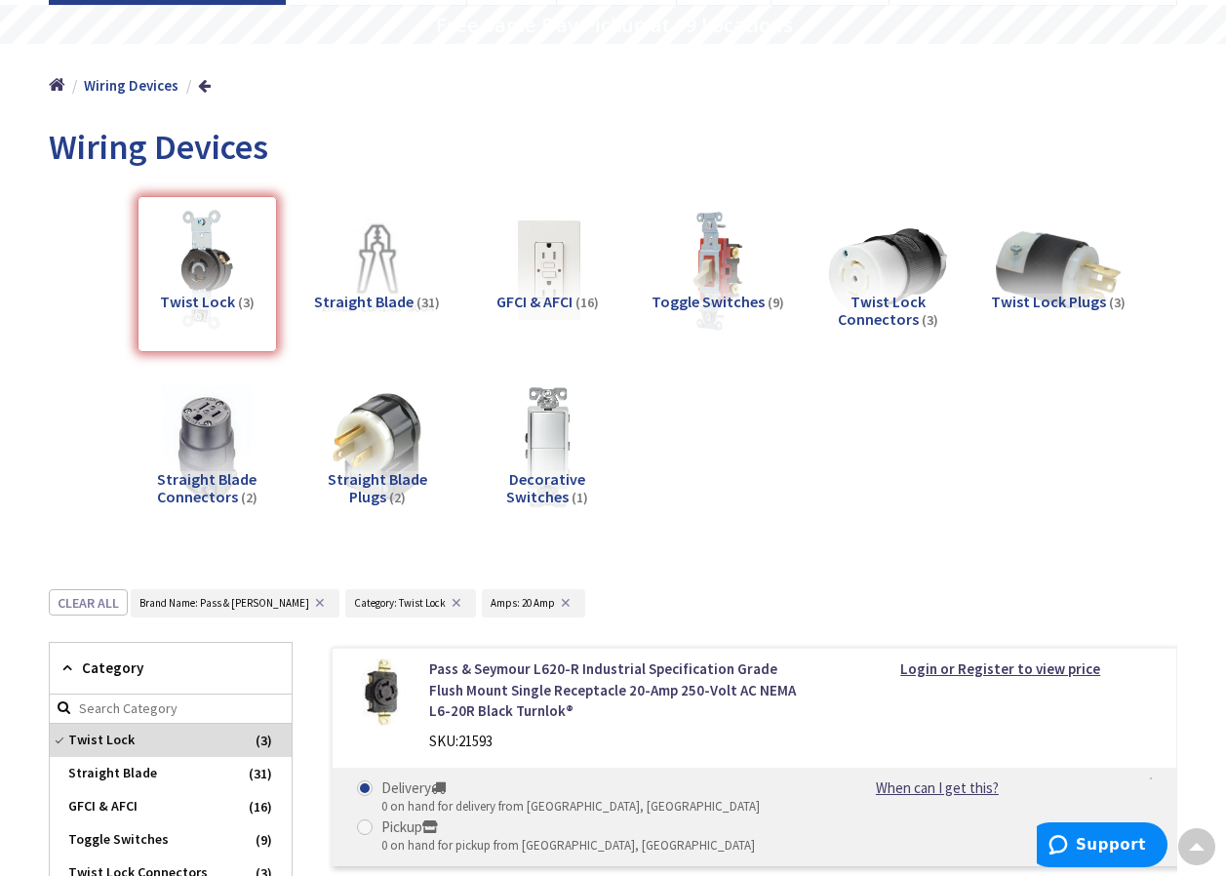
click at [1053, 293] on span "Twist Lock Plugs" at bounding box center [1048, 301] width 115 height 19
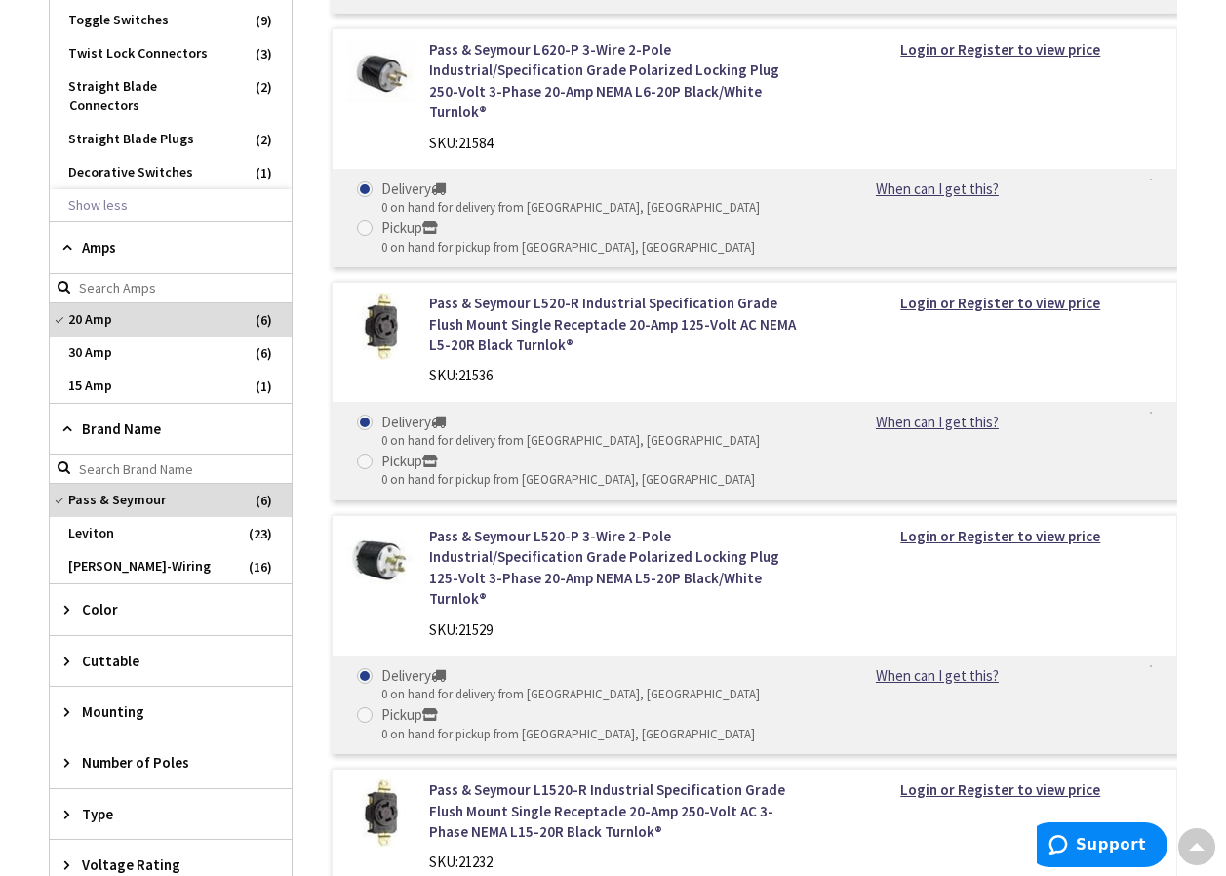
scroll to position [1051, 0]
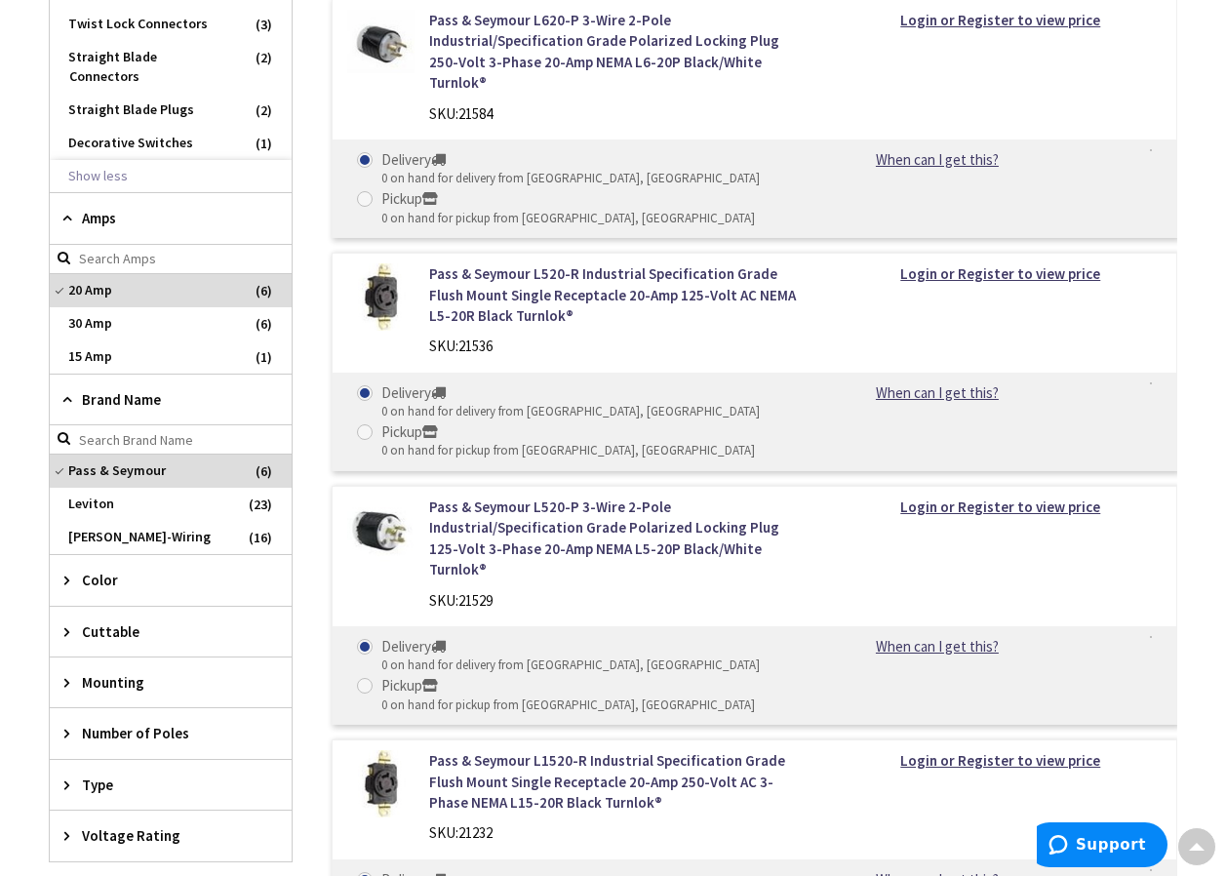
click at [384, 510] on img at bounding box center [380, 529] width 67 height 67
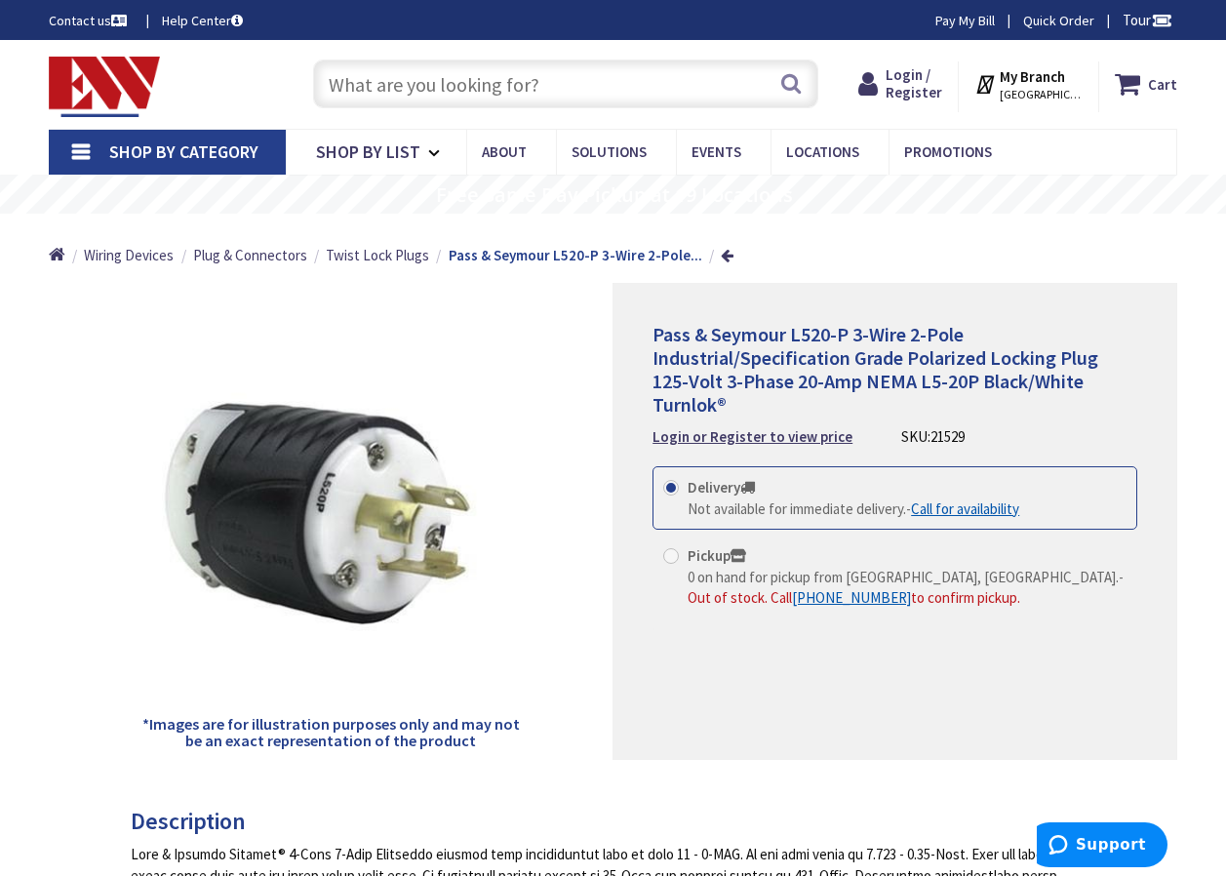
click at [1045, 87] on span "STAMFORD, CT" at bounding box center [1040, 95] width 83 height 16
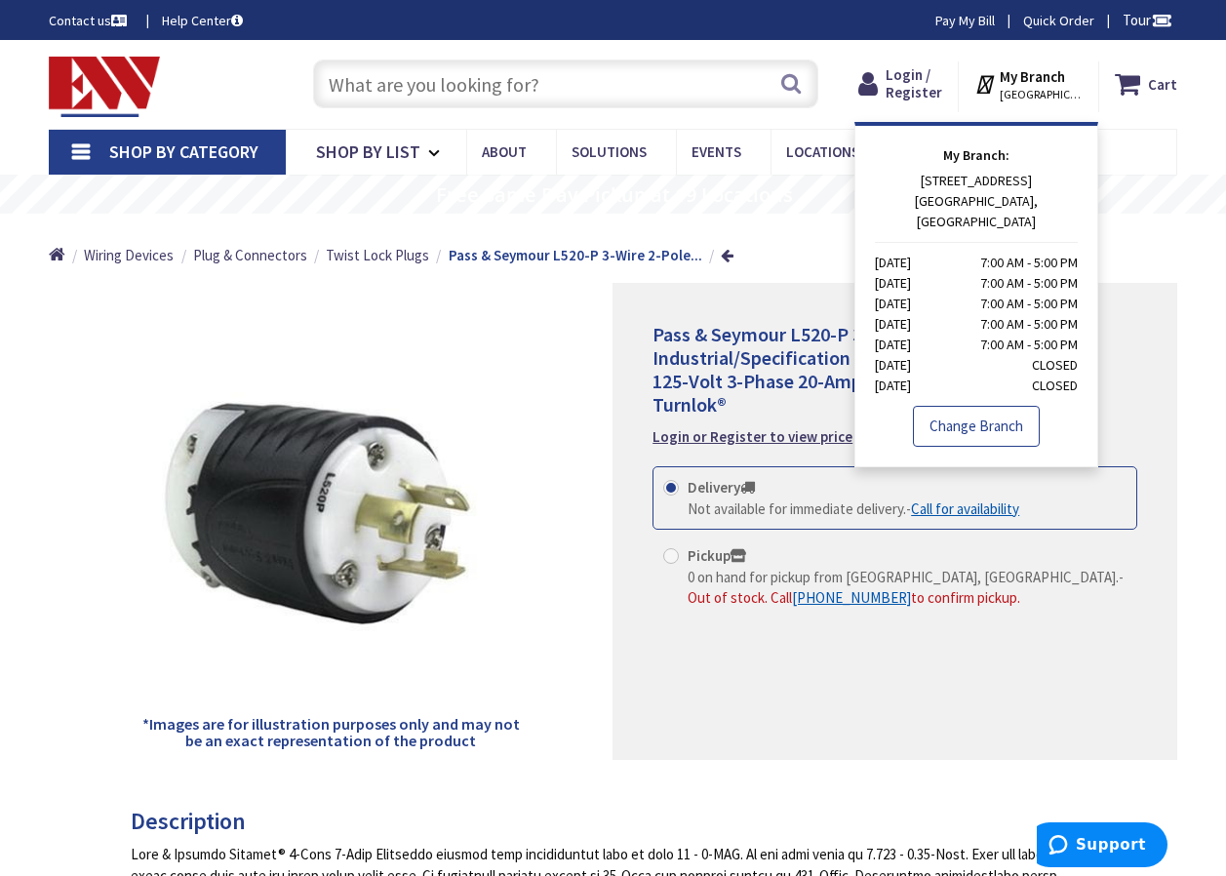
click at [985, 406] on link "Change Branch" at bounding box center [976, 426] width 127 height 41
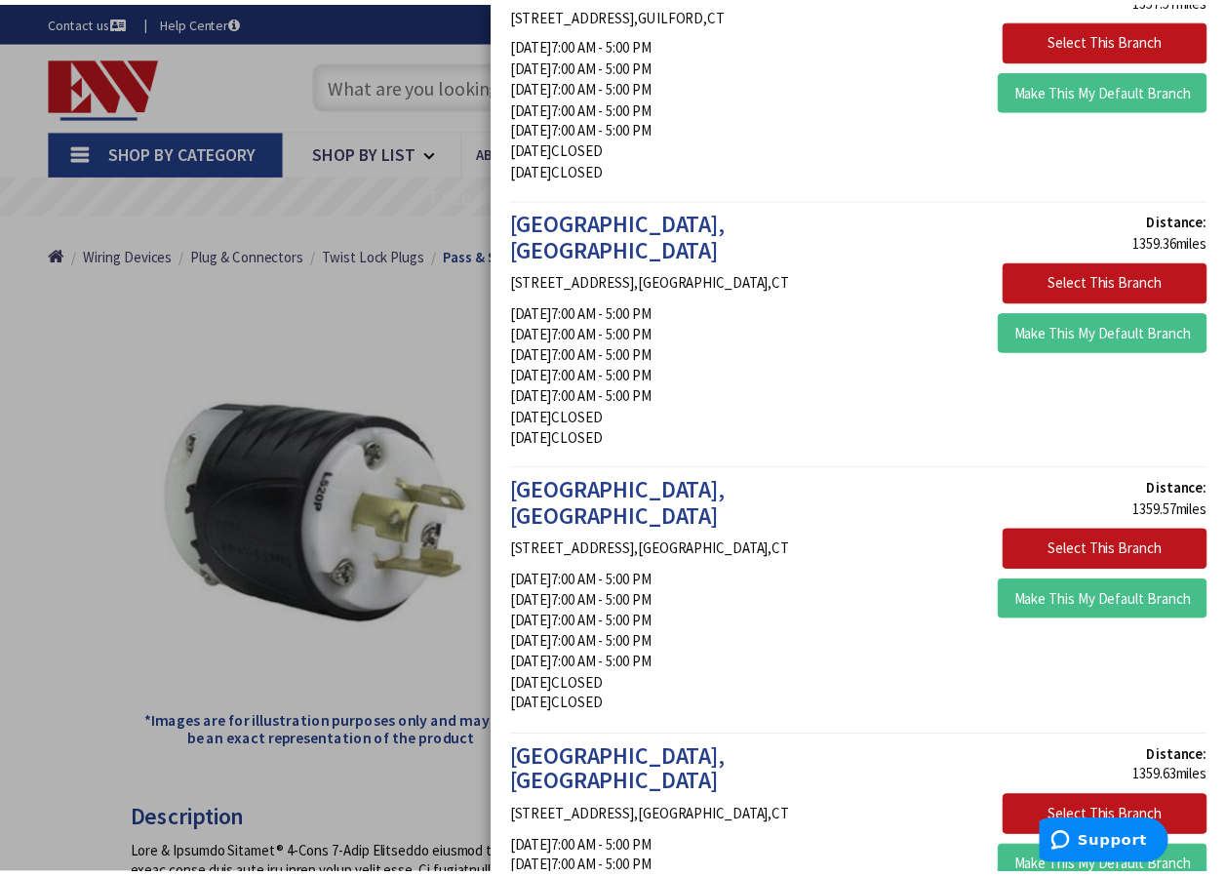
scroll to position [3412, 0]
